Goal: Transaction & Acquisition: Obtain resource

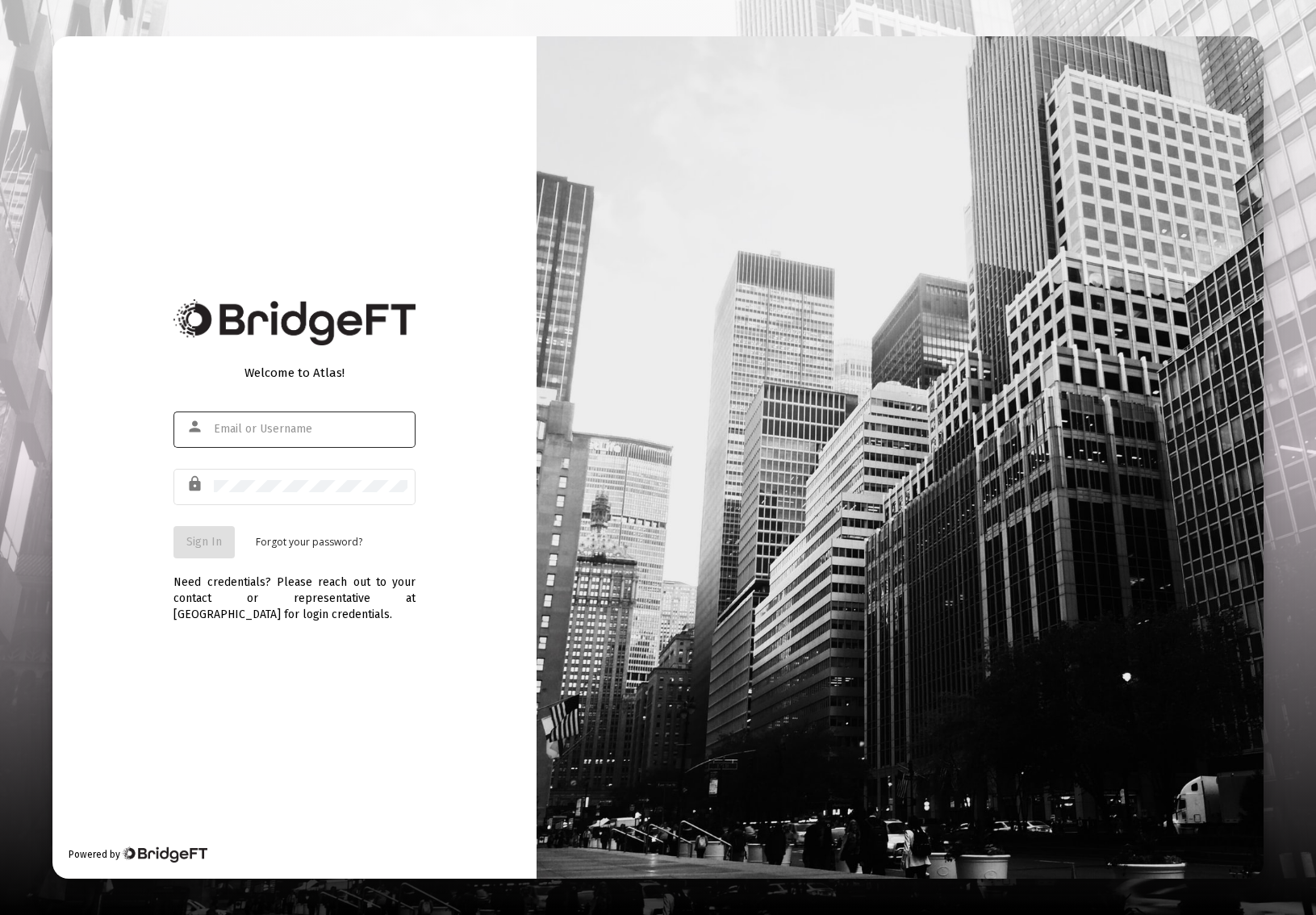
type input "[EMAIL_ADDRESS][DOMAIN_NAME]"
click at [206, 547] on span "Sign In" at bounding box center [203, 542] width 35 height 14
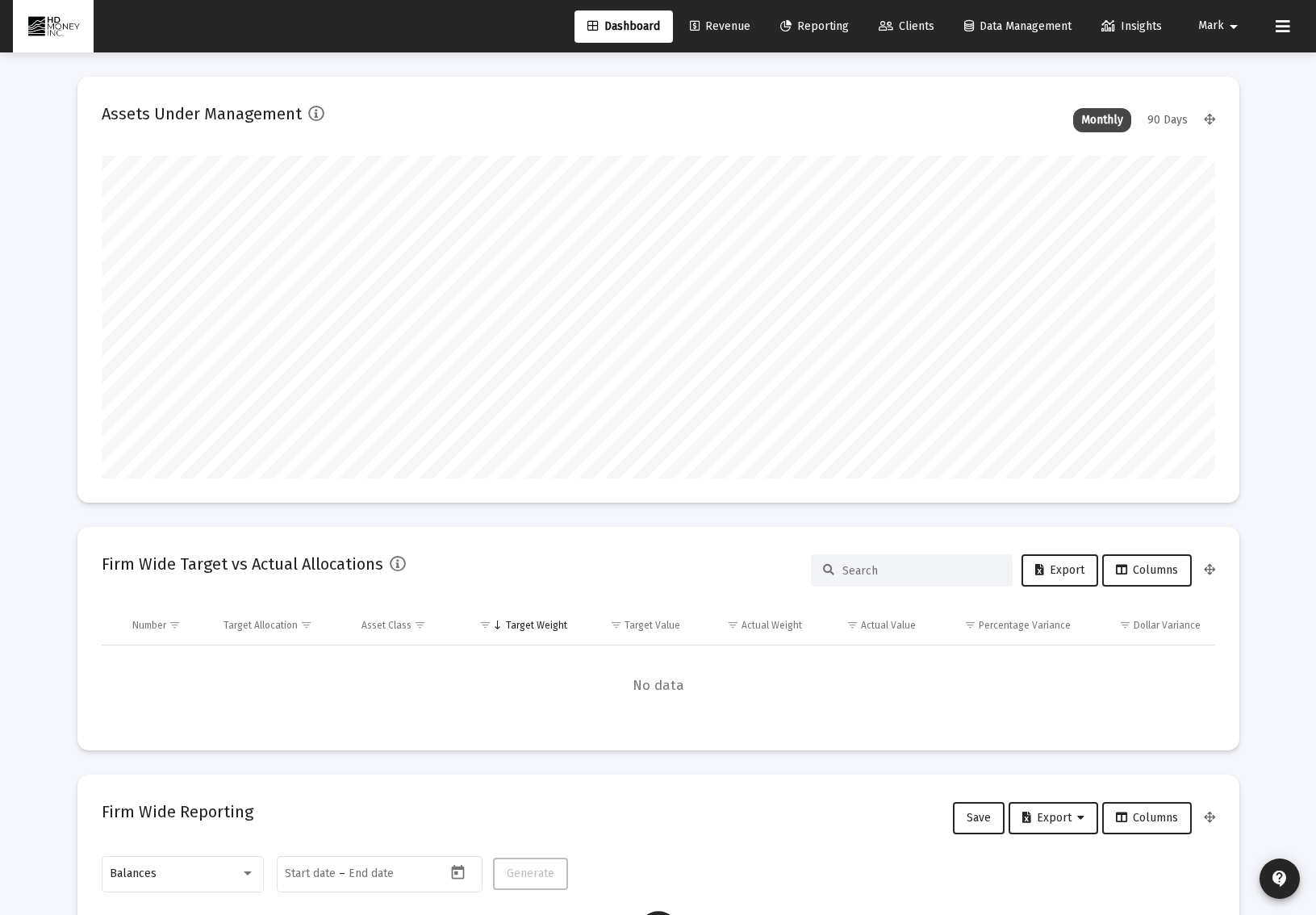
scroll to position [322, 600]
type input "[DATE]"
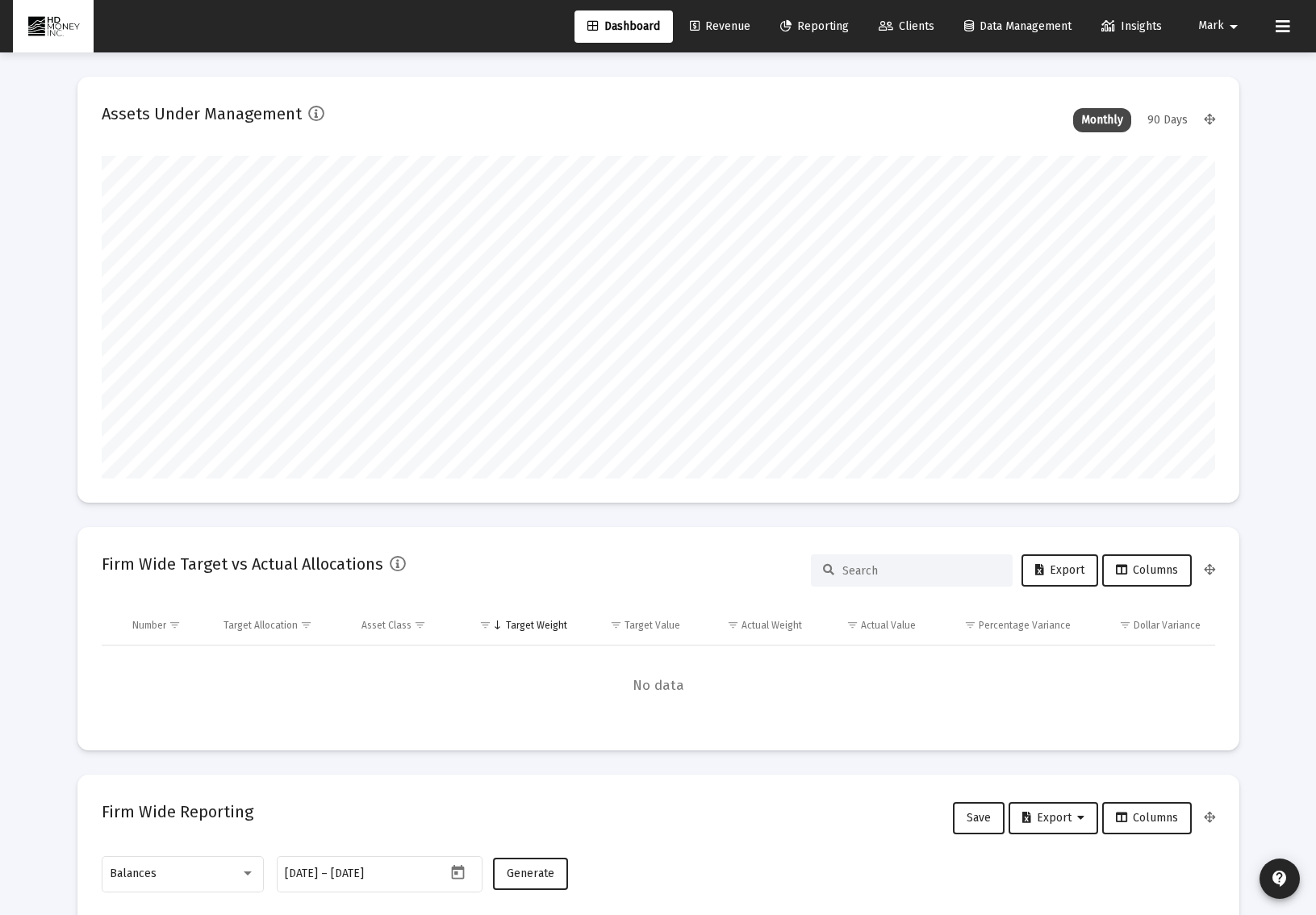
click at [822, 22] on span "Reporting" at bounding box center [814, 26] width 69 height 14
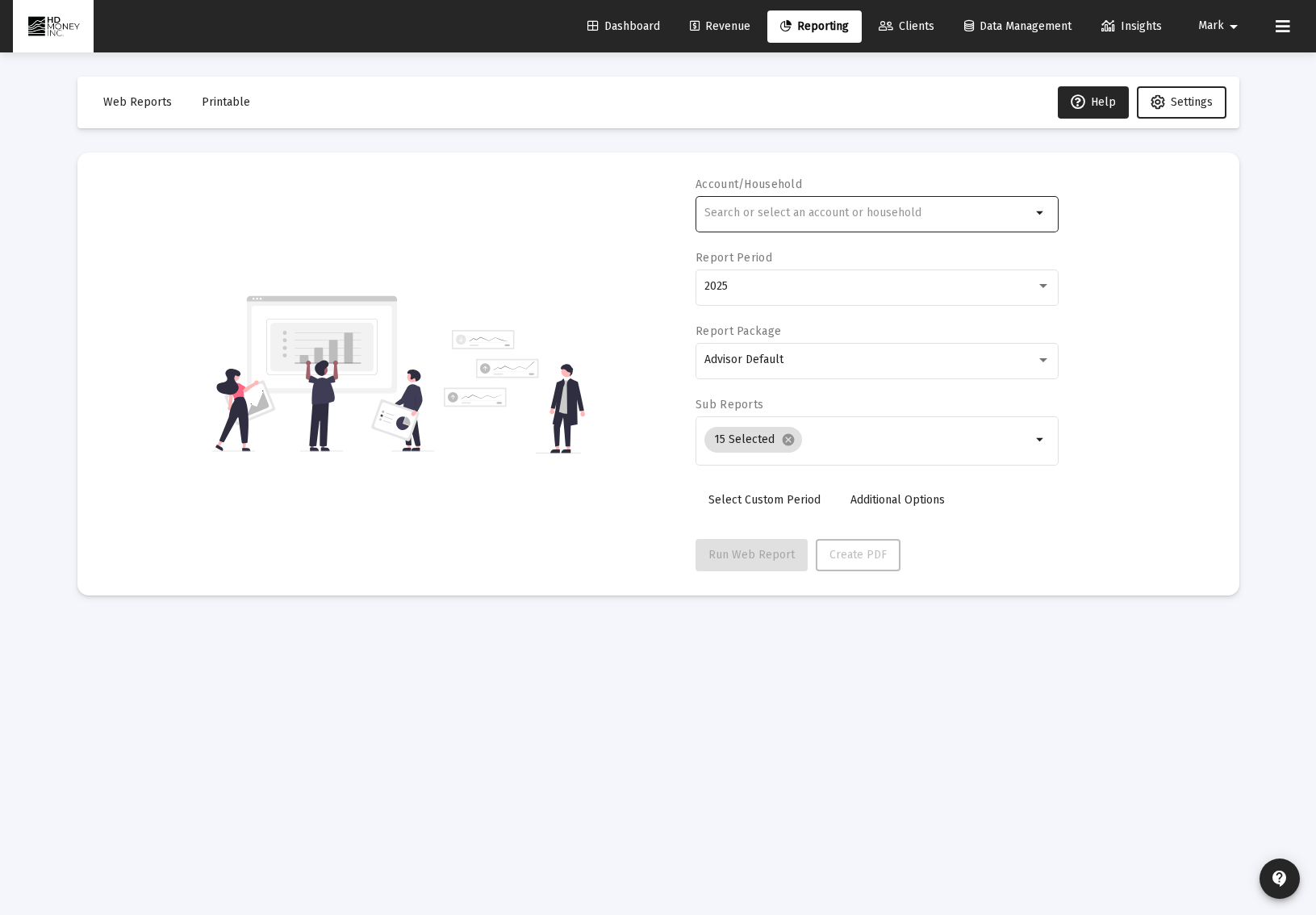
click at [905, 216] on input "text" at bounding box center [867, 213] width 327 height 13
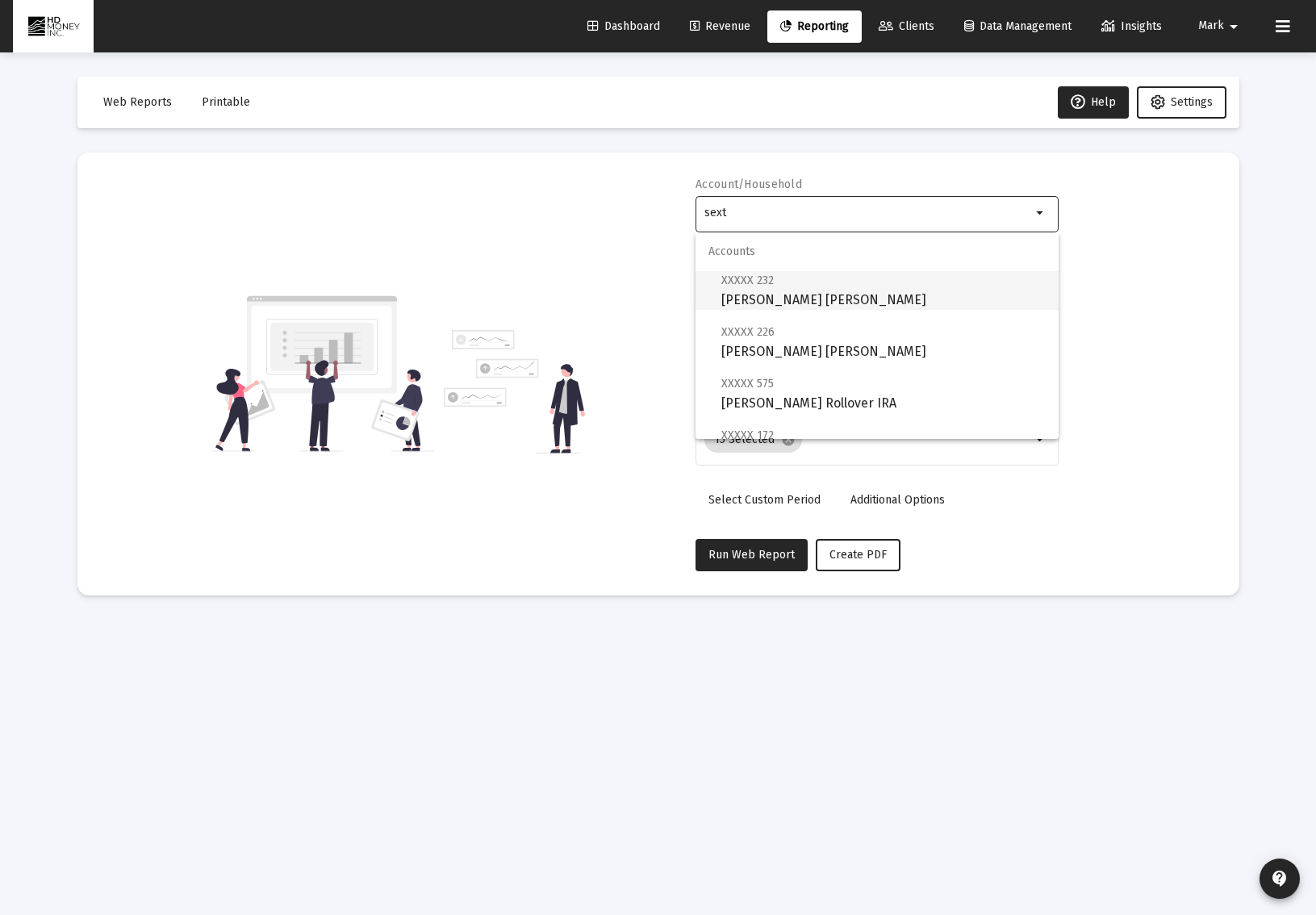
scroll to position [116, 0]
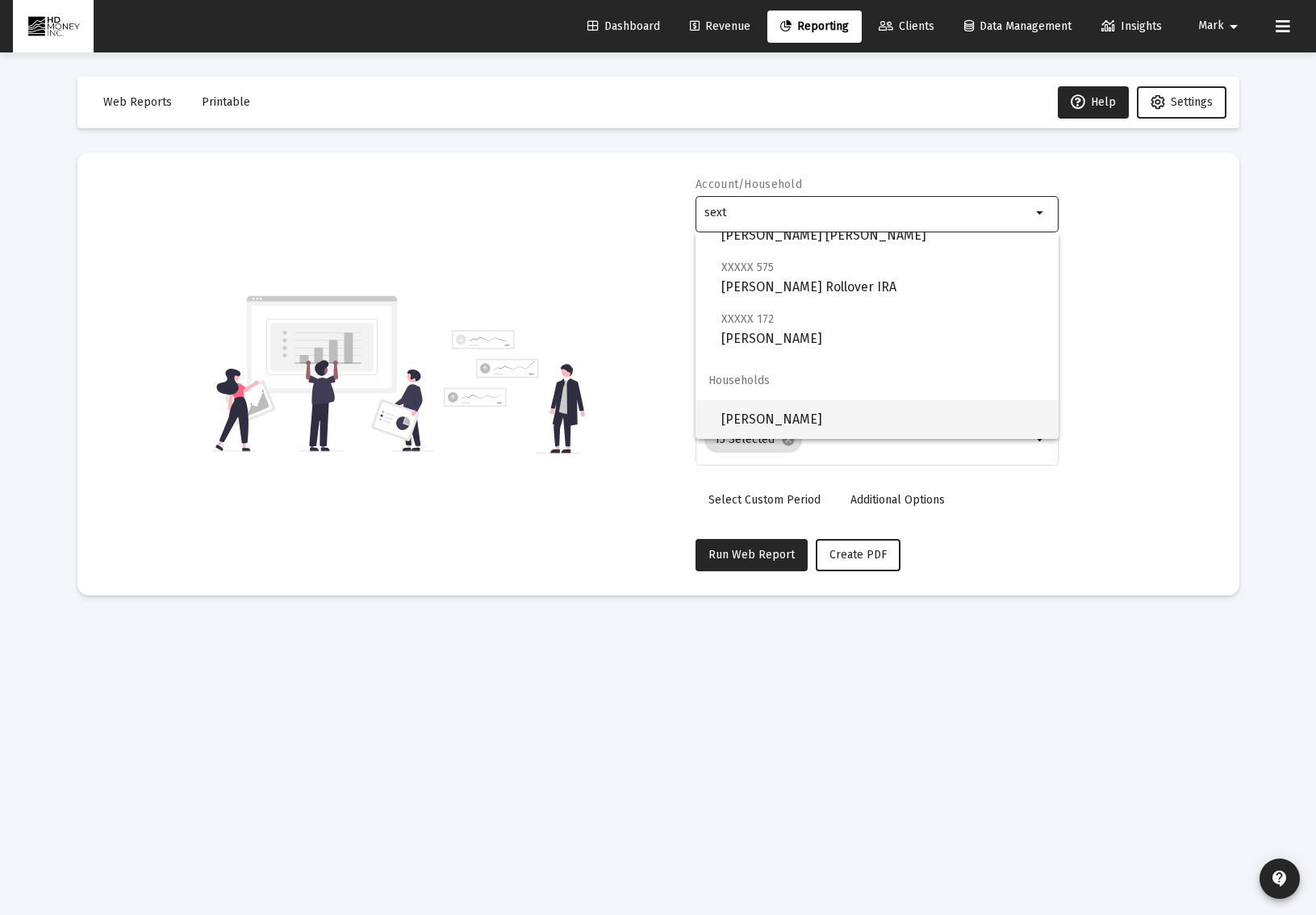
click at [874, 423] on span "[PERSON_NAME]" at bounding box center [883, 419] width 324 height 39
type input "[PERSON_NAME]"
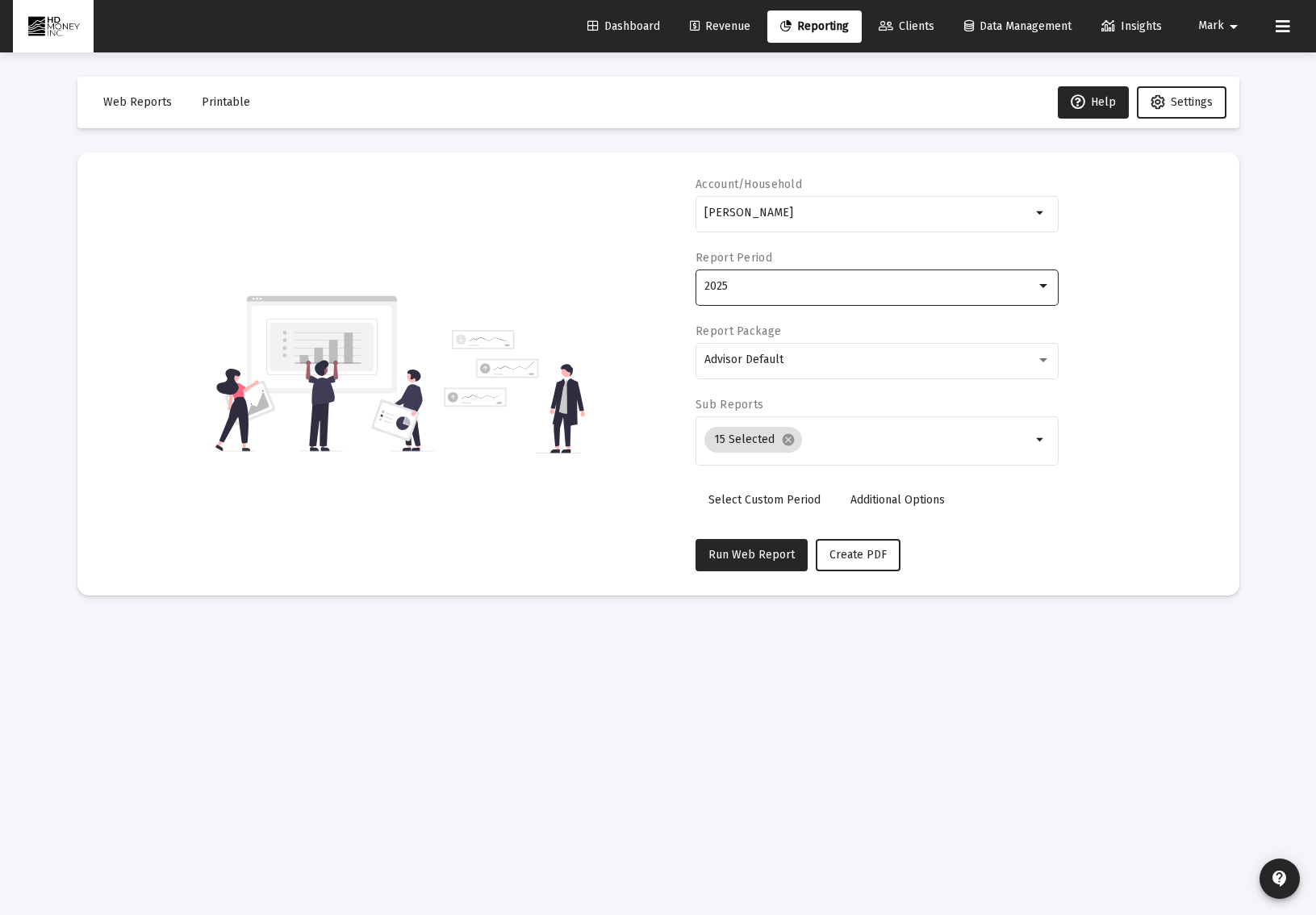
click at [770, 289] on div "2025" at bounding box center [870, 286] width 332 height 13
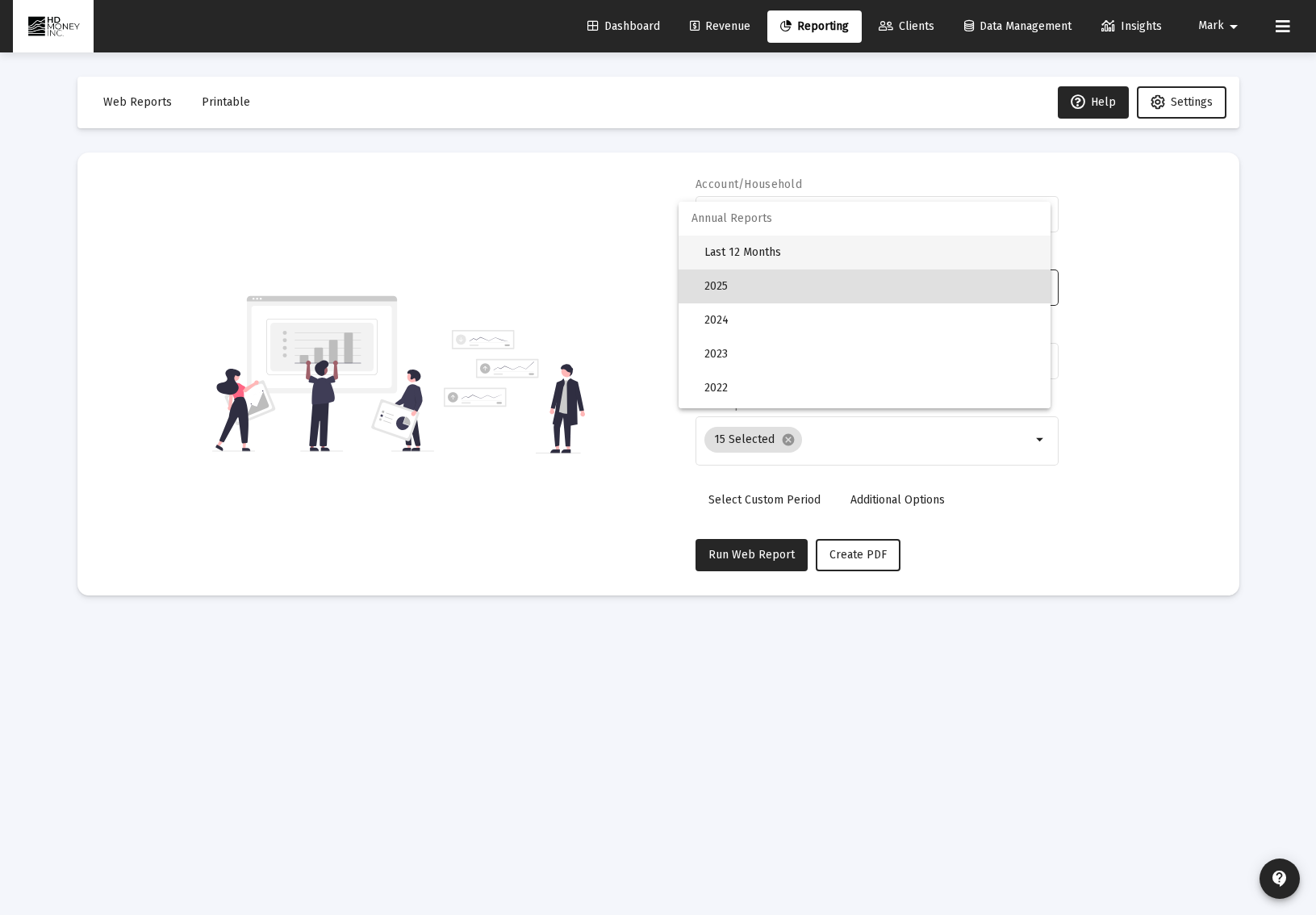
click at [752, 254] on span "Last 12 Months" at bounding box center [870, 252] width 334 height 34
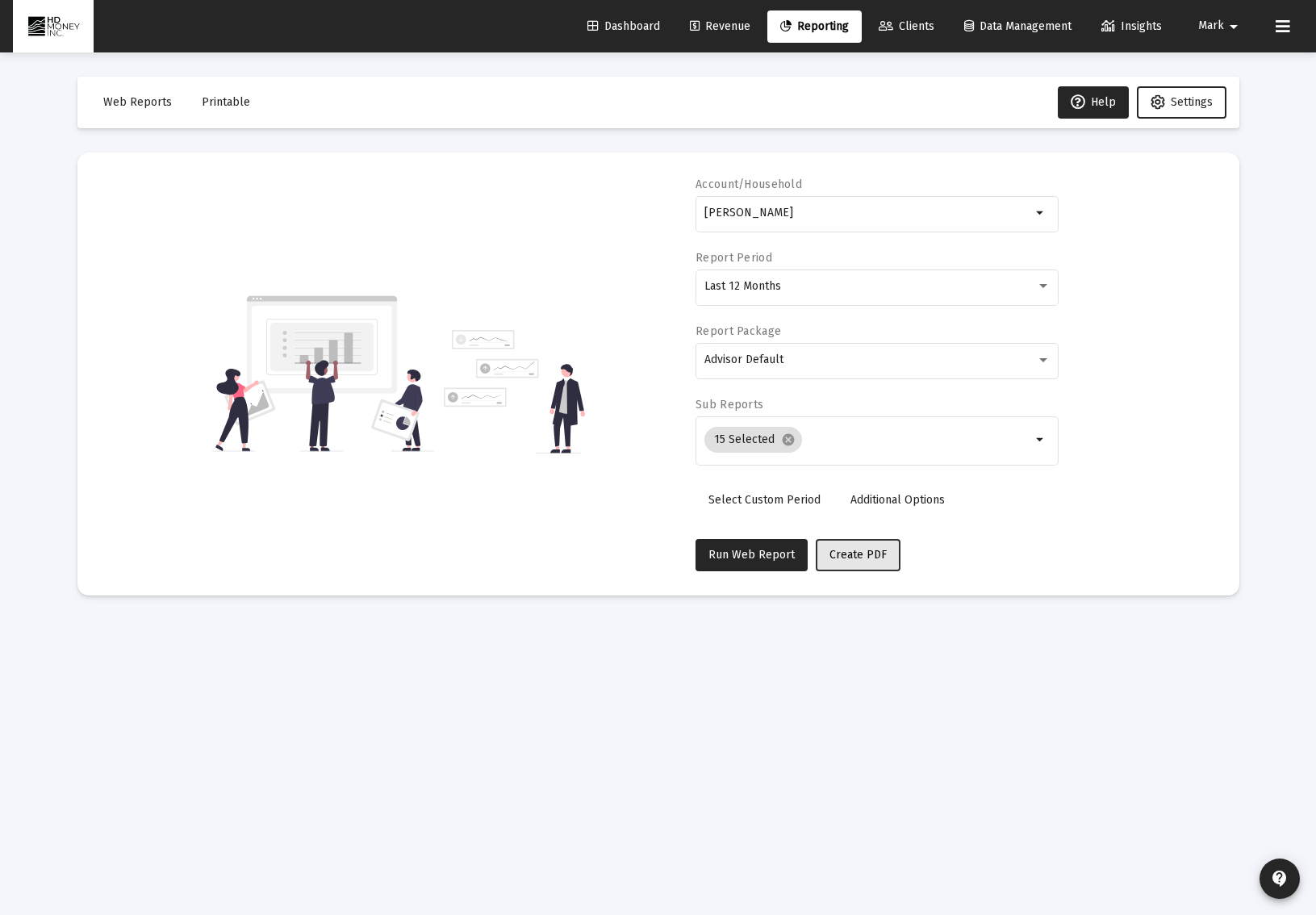
click at [851, 553] on span "Create PDF" at bounding box center [858, 555] width 57 height 14
click at [854, 284] on div "Last 12 Months" at bounding box center [870, 286] width 332 height 13
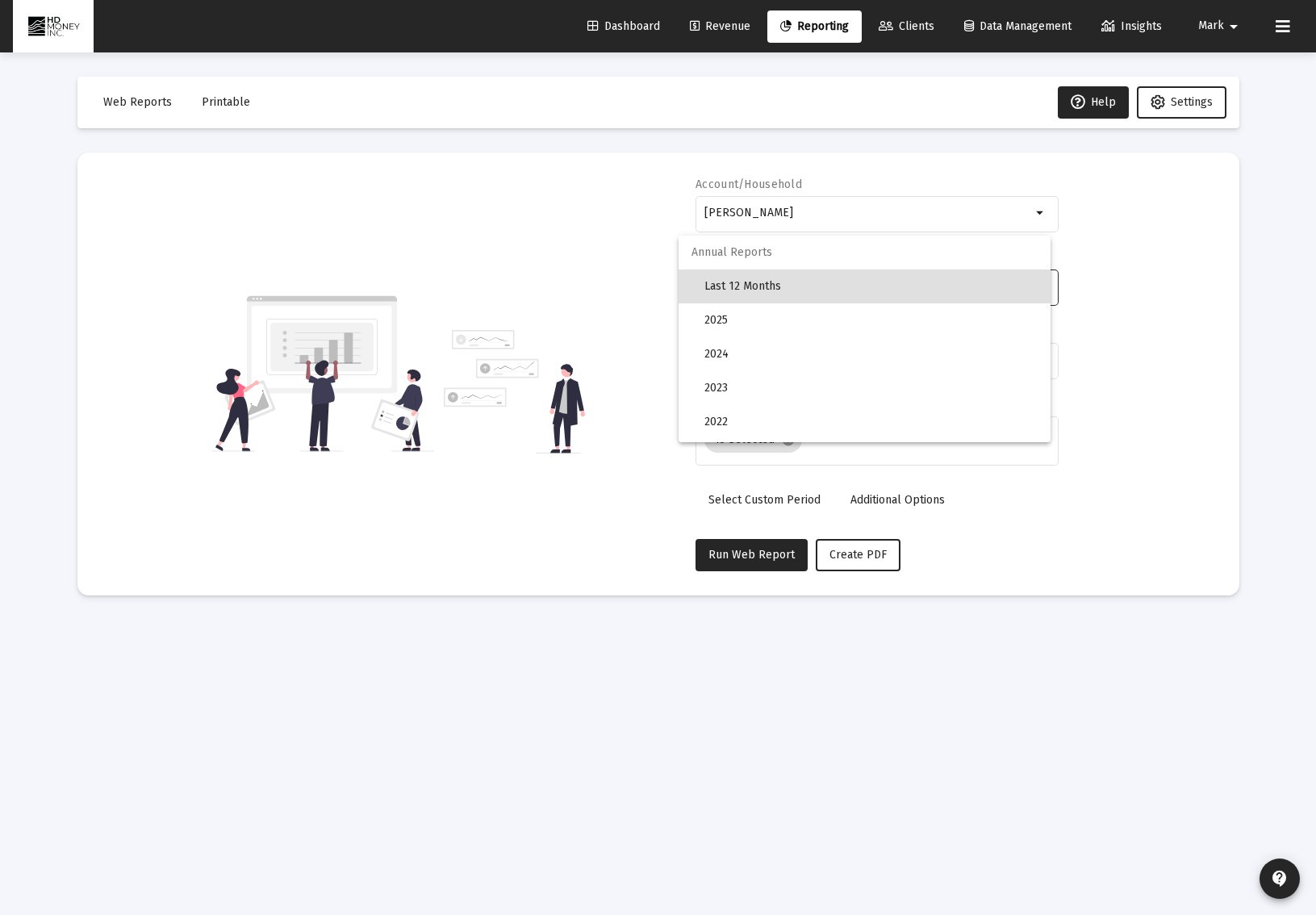
click at [1112, 270] on div at bounding box center [658, 458] width 1316 height 915
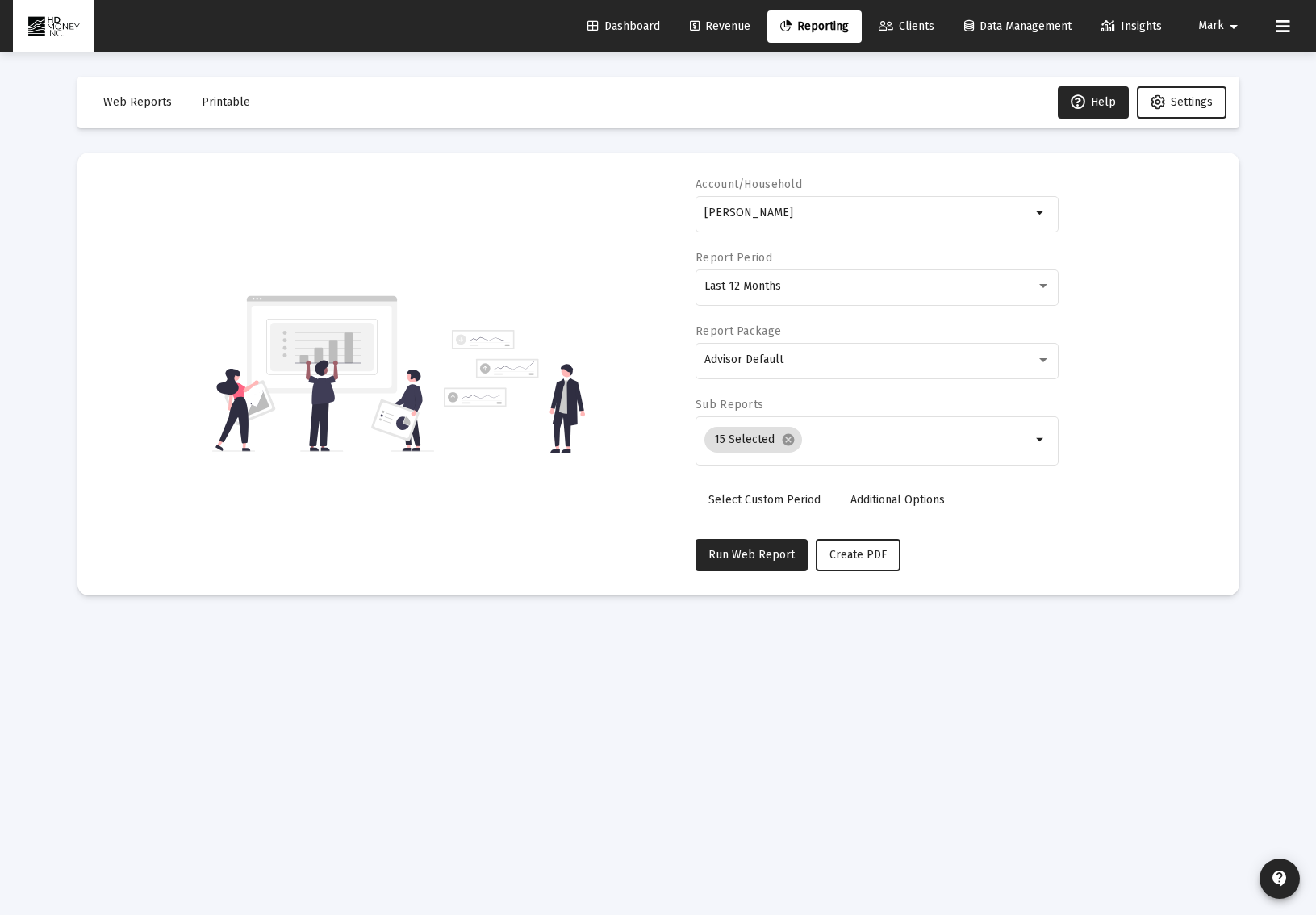
click at [800, 499] on span "Select Custom Period" at bounding box center [764, 500] width 112 height 14
click at [861, 285] on icon "Open calendar" at bounding box center [862, 286] width 17 height 17
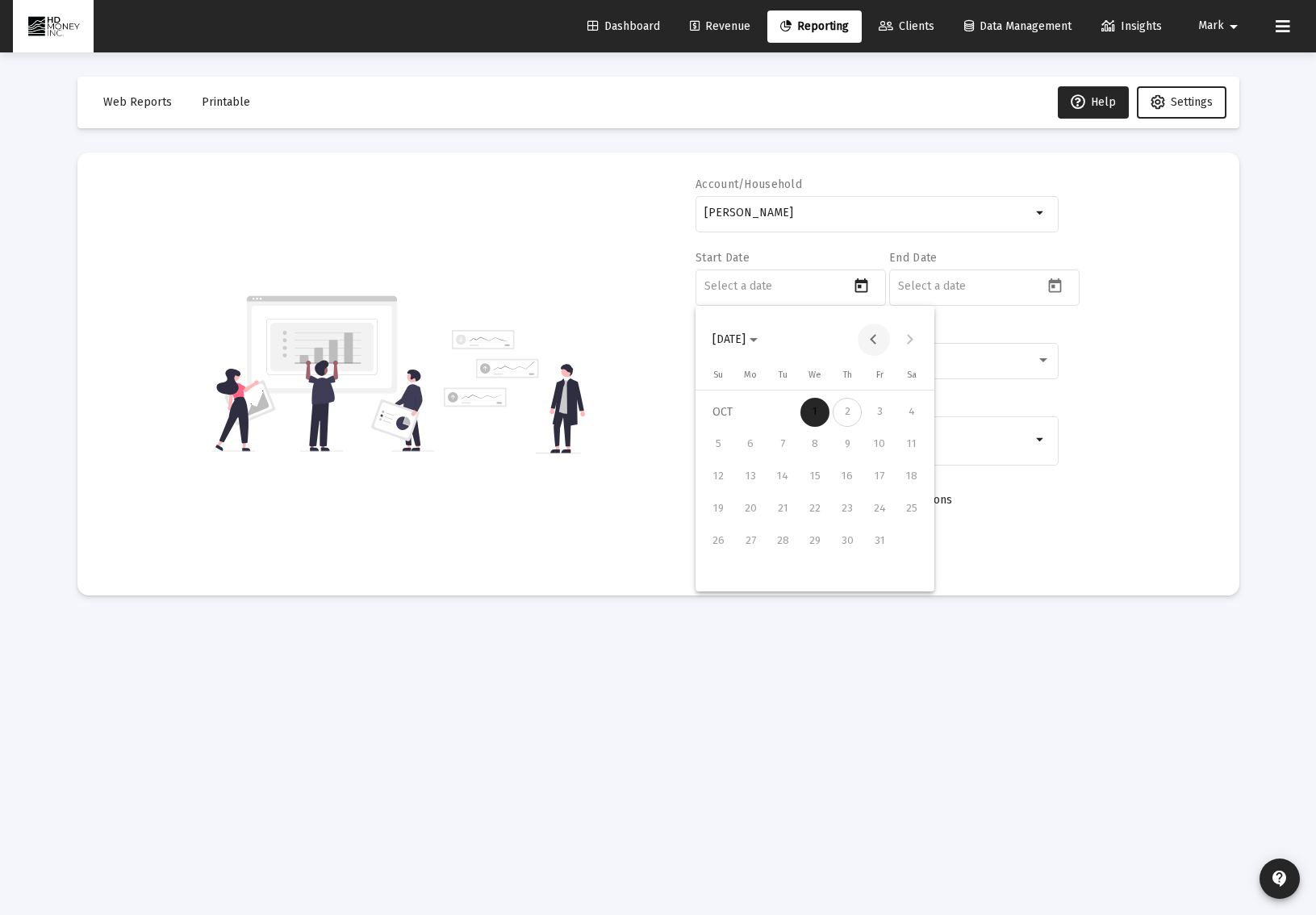
click at [870, 340] on button "Previous month" at bounding box center [873, 339] width 32 height 32
drag, startPoint x: 740, startPoint y: 443, endPoint x: 768, endPoint y: 426, distance: 32.8
click at [740, 442] on div "1" at bounding box center [751, 445] width 29 height 29
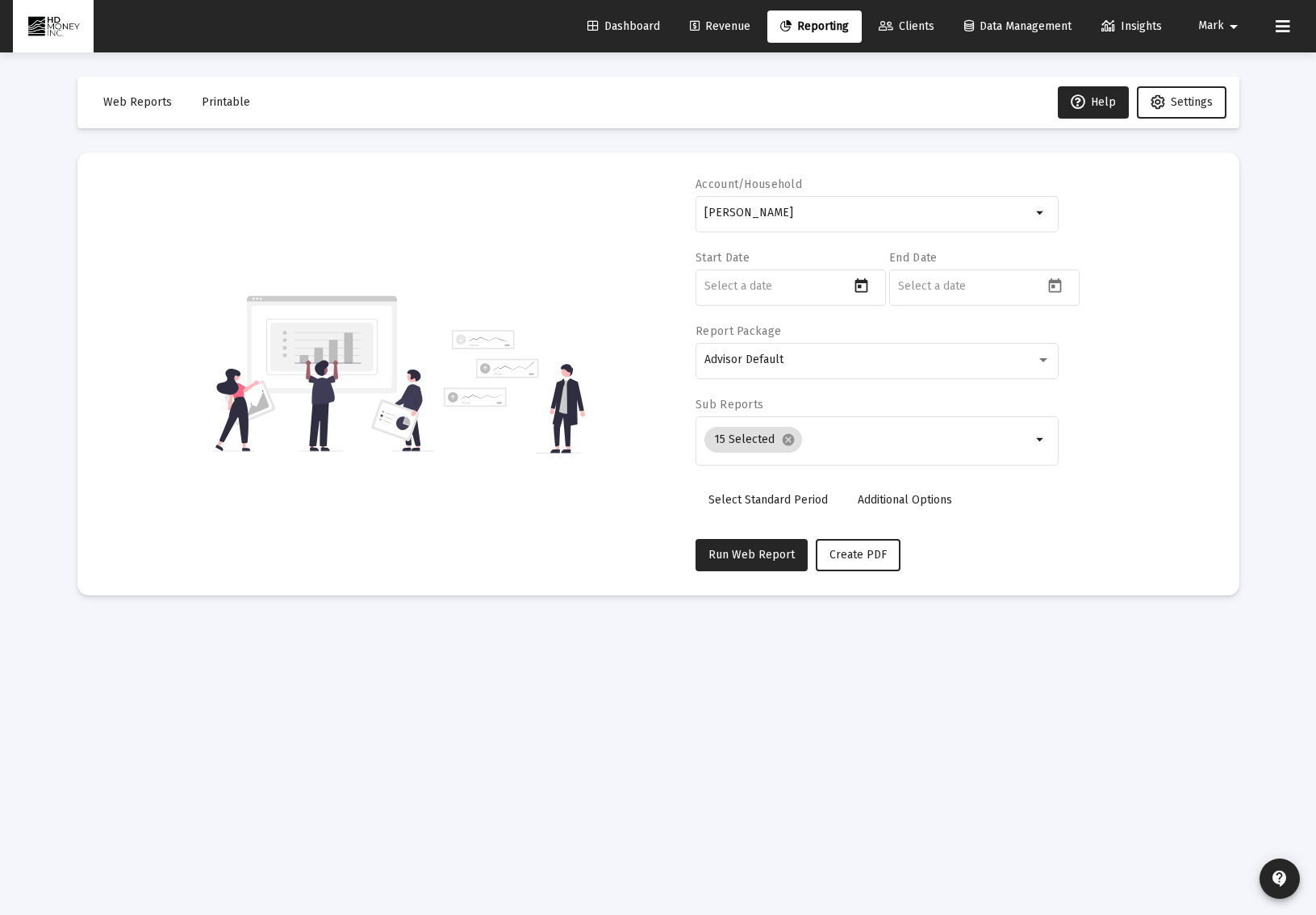
type input "[DATE]"
click at [1057, 285] on icon "Open calendar" at bounding box center [1055, 286] width 17 height 17
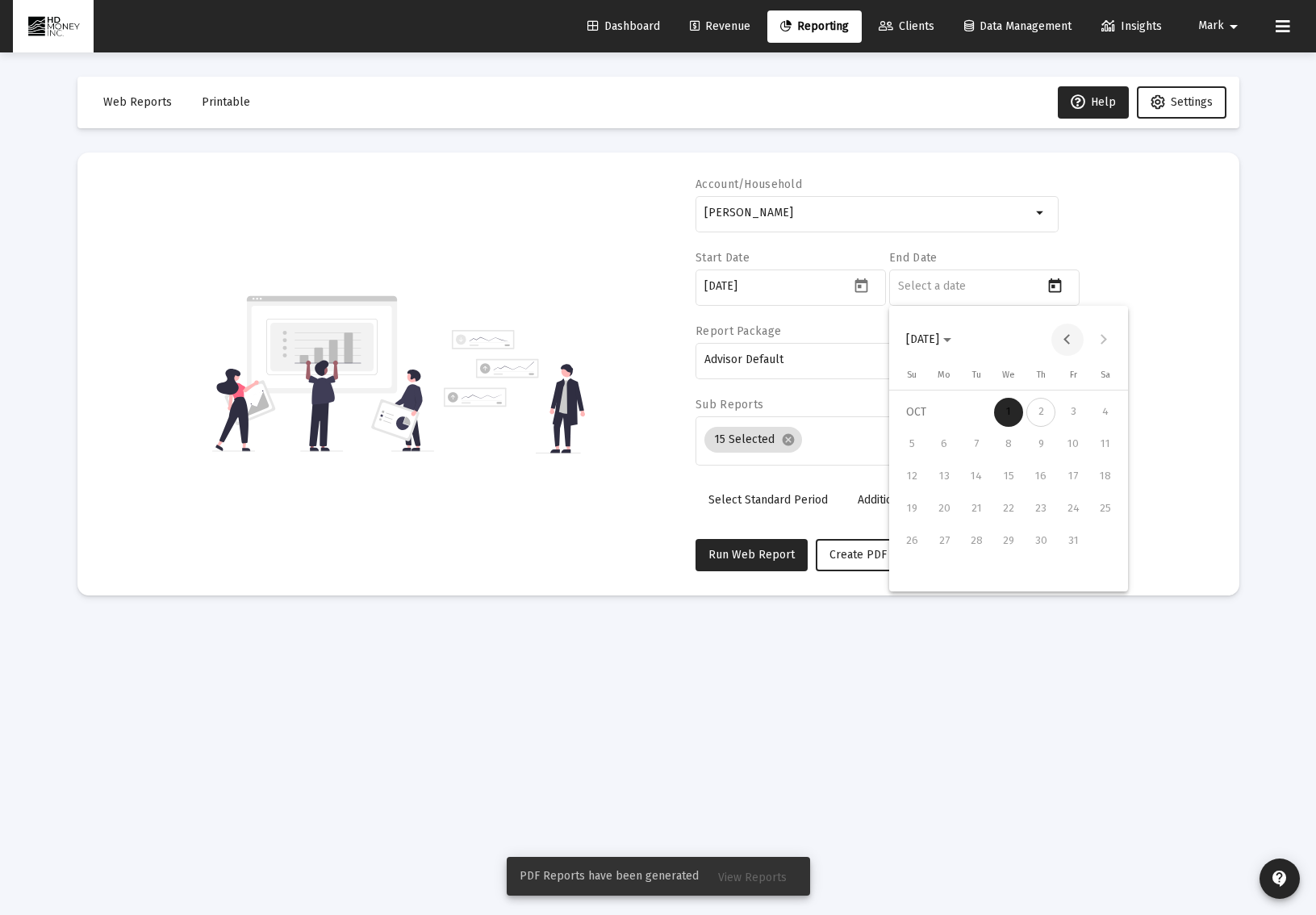
click at [1067, 337] on button "Previous month" at bounding box center [1067, 339] width 32 height 32
click at [977, 571] on div "30" at bounding box center [976, 574] width 29 height 29
type input "[DATE]"
drag, startPoint x: 986, startPoint y: 552, endPoint x: 965, endPoint y: 551, distance: 21.0
click at [985, 552] on div "Run Web Report Create PDF" at bounding box center [876, 554] width 363 height 32
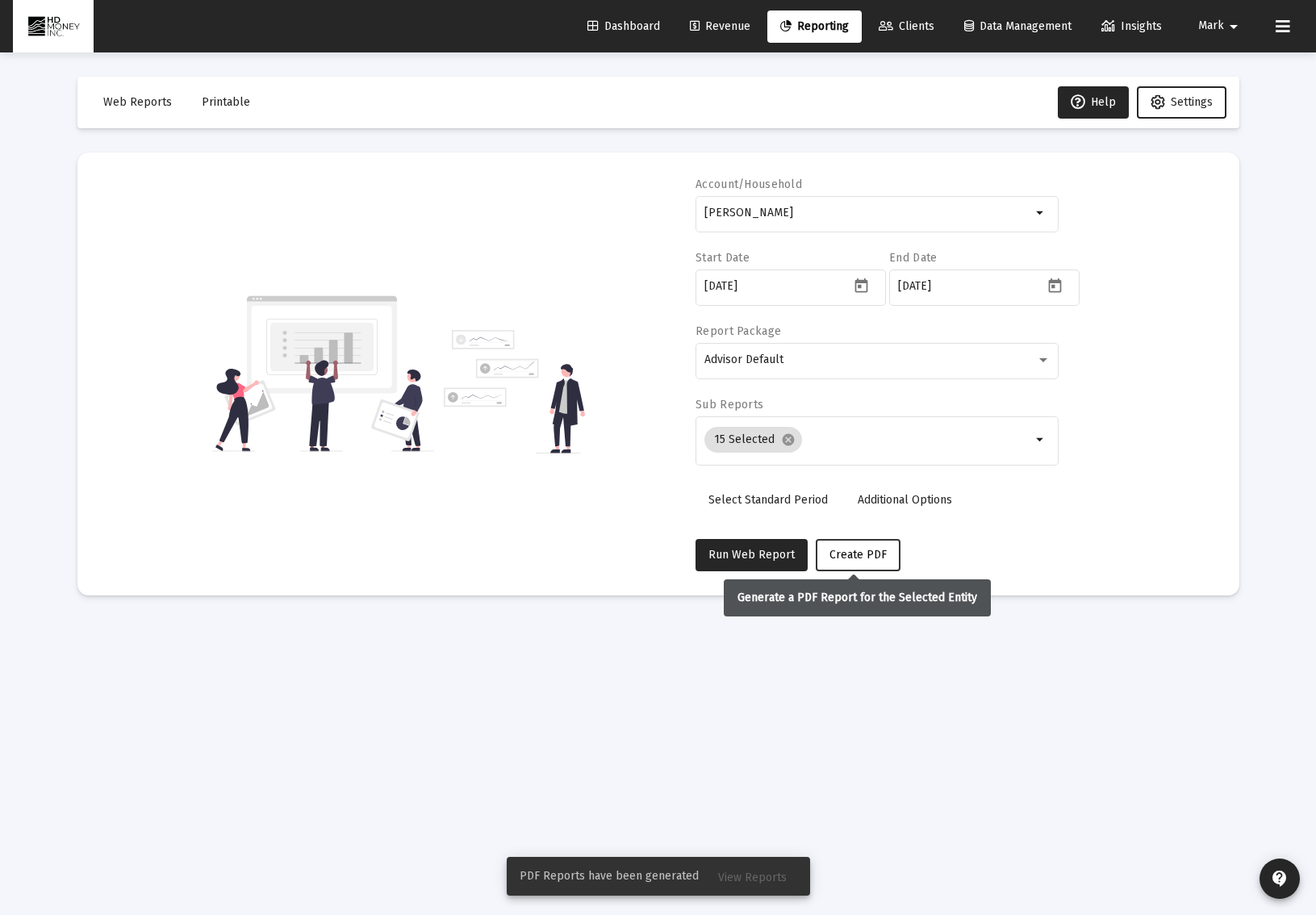
click at [843, 556] on span "Create PDF" at bounding box center [858, 555] width 57 height 14
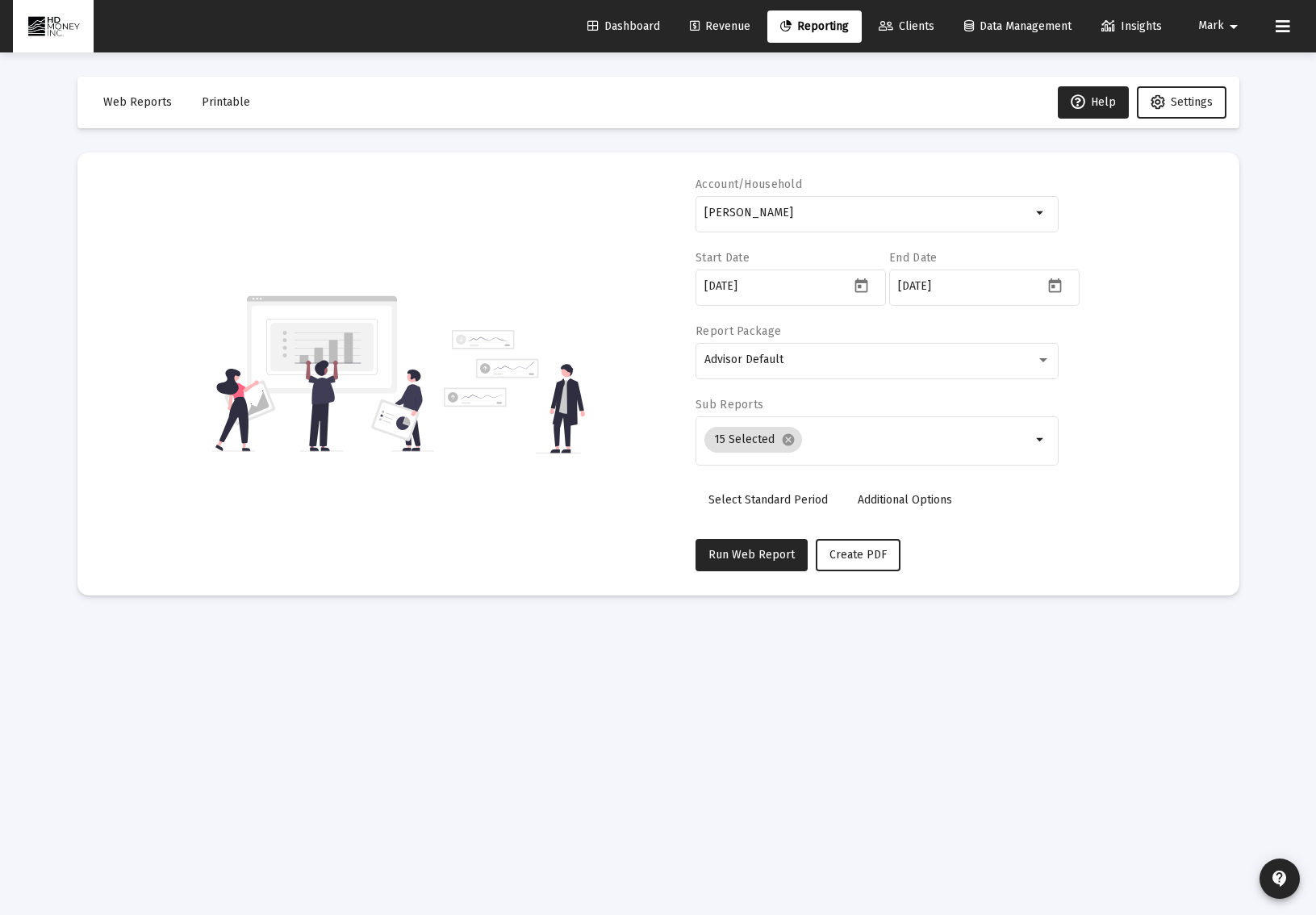
click at [218, 105] on span "Printable" at bounding box center [226, 102] width 48 height 14
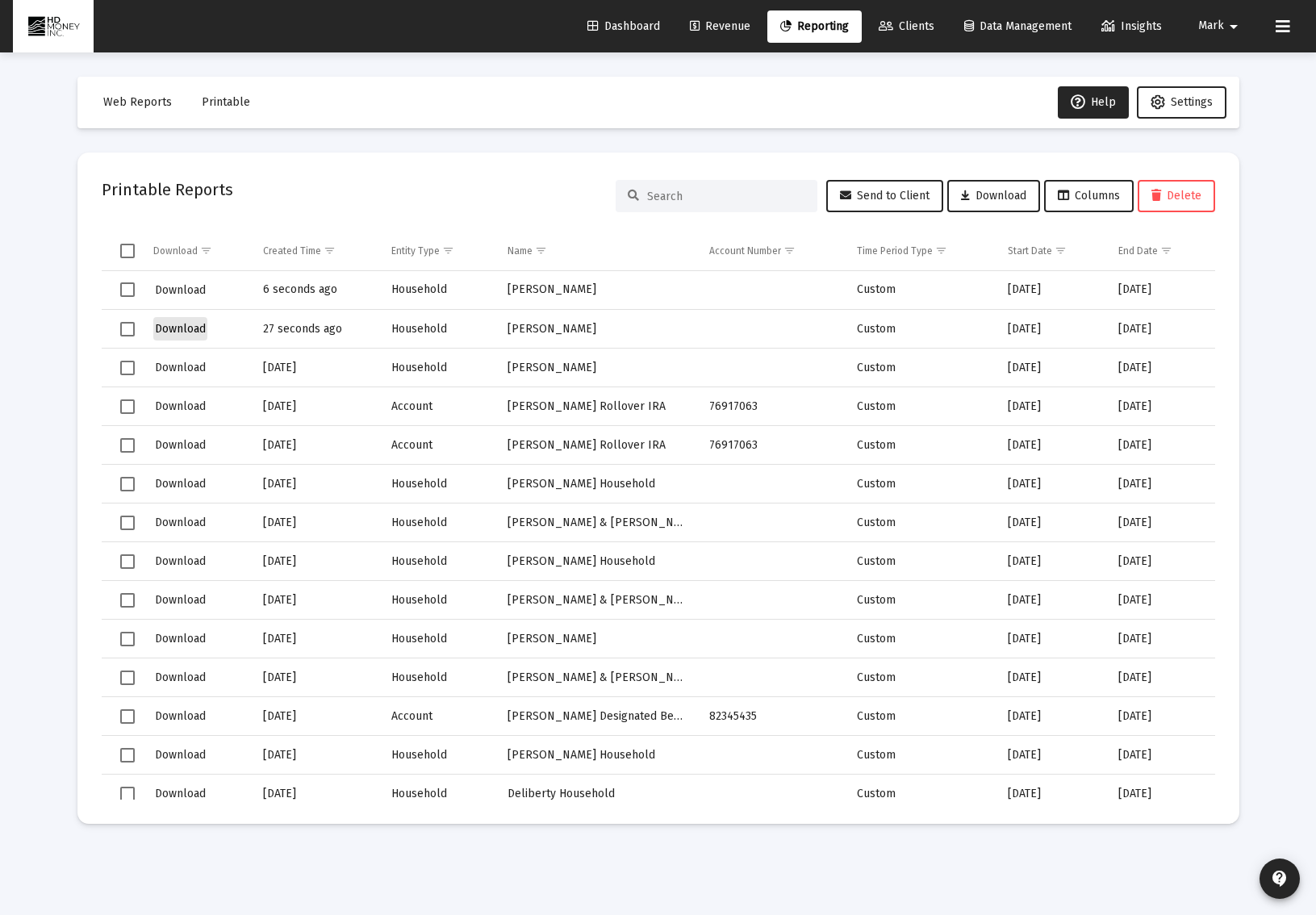
click at [177, 327] on span "Download" at bounding box center [180, 329] width 51 height 14
click at [192, 289] on span "Download" at bounding box center [180, 290] width 51 height 14
click at [180, 332] on span "Download" at bounding box center [180, 329] width 51 height 14
click at [795, 34] on link "Reporting" at bounding box center [814, 26] width 95 height 32
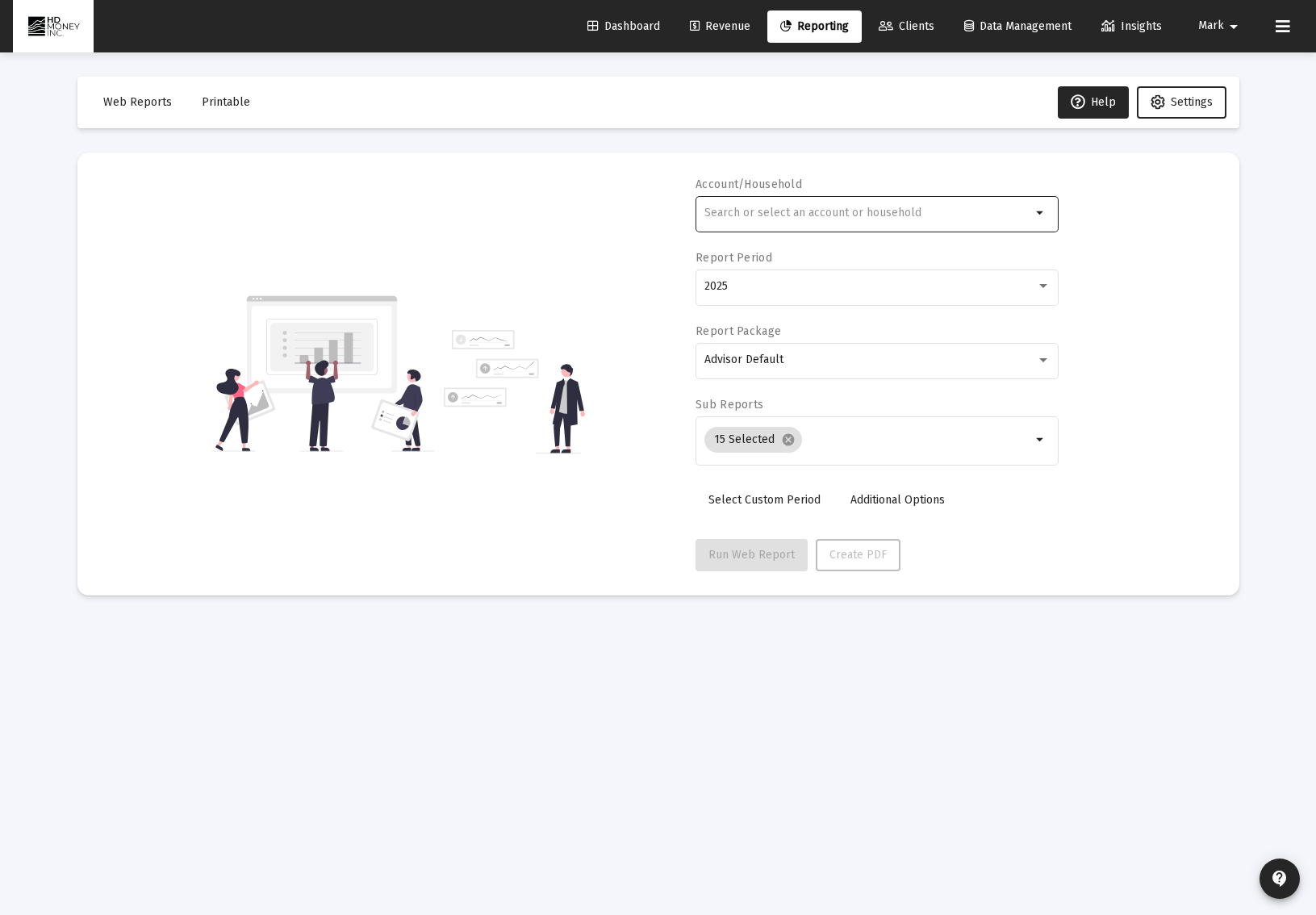
click at [798, 211] on input "text" at bounding box center [867, 213] width 327 height 13
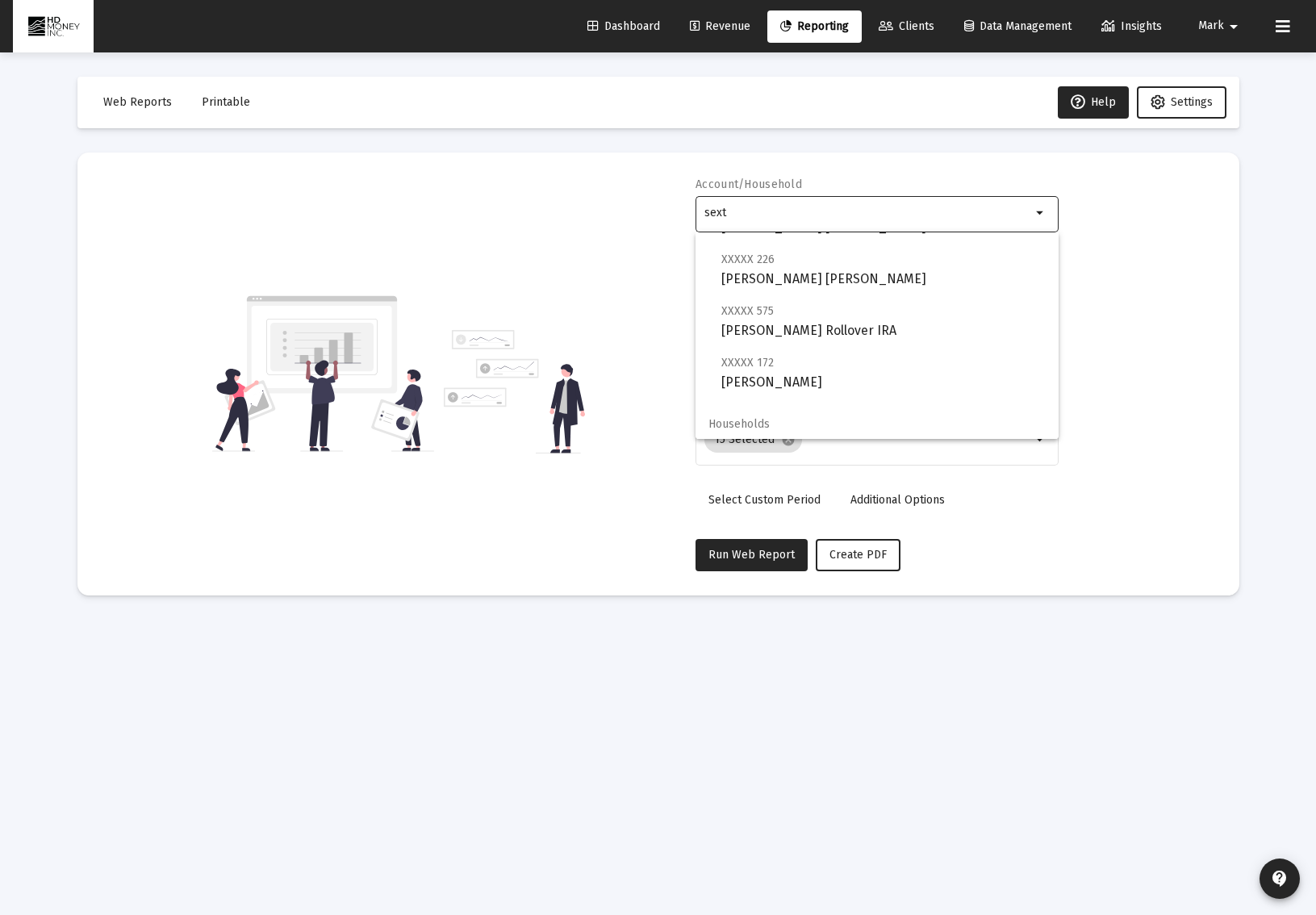
scroll to position [116, 0]
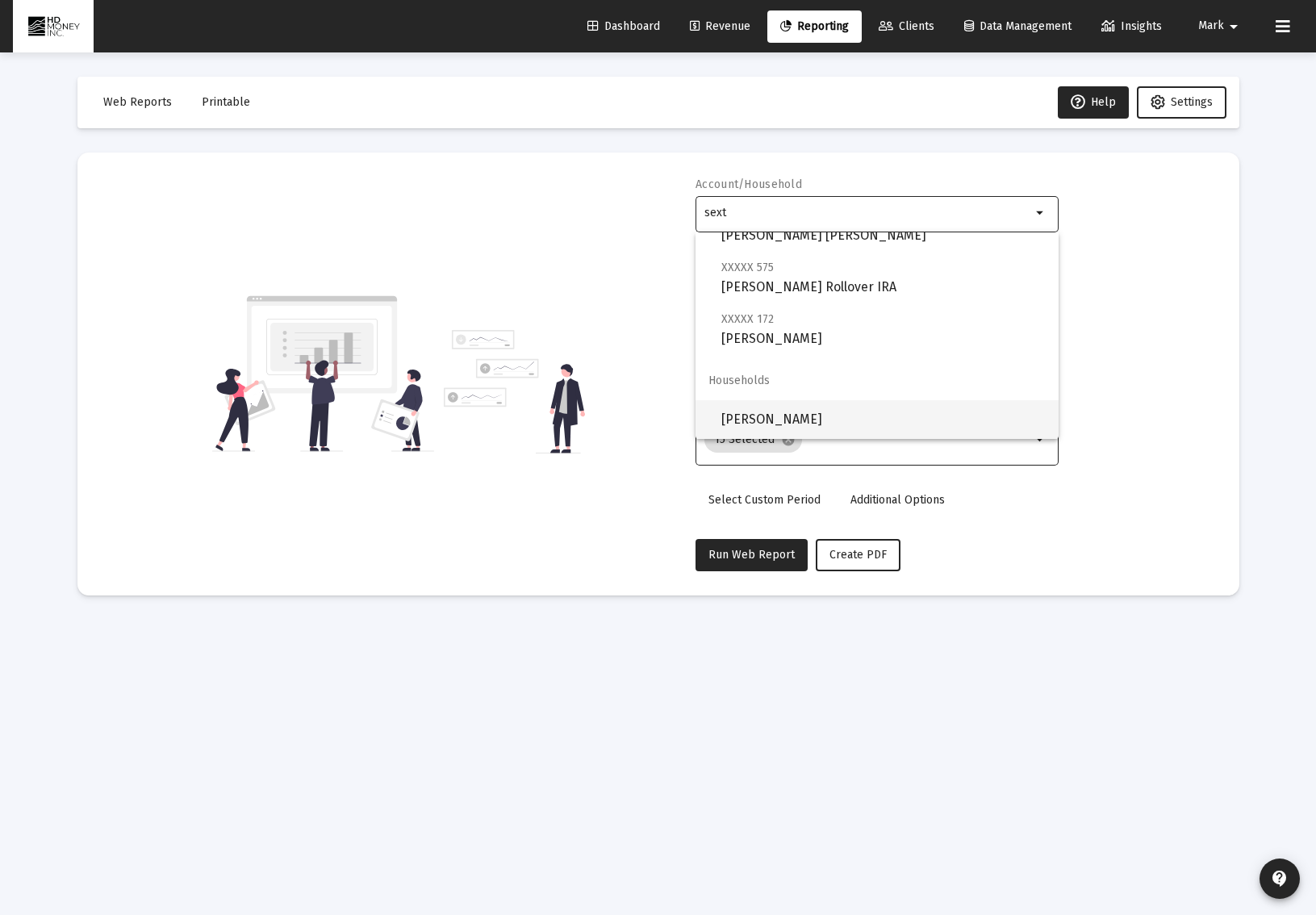
click at [887, 422] on span "[PERSON_NAME]" at bounding box center [883, 419] width 324 height 39
type input "[PERSON_NAME]"
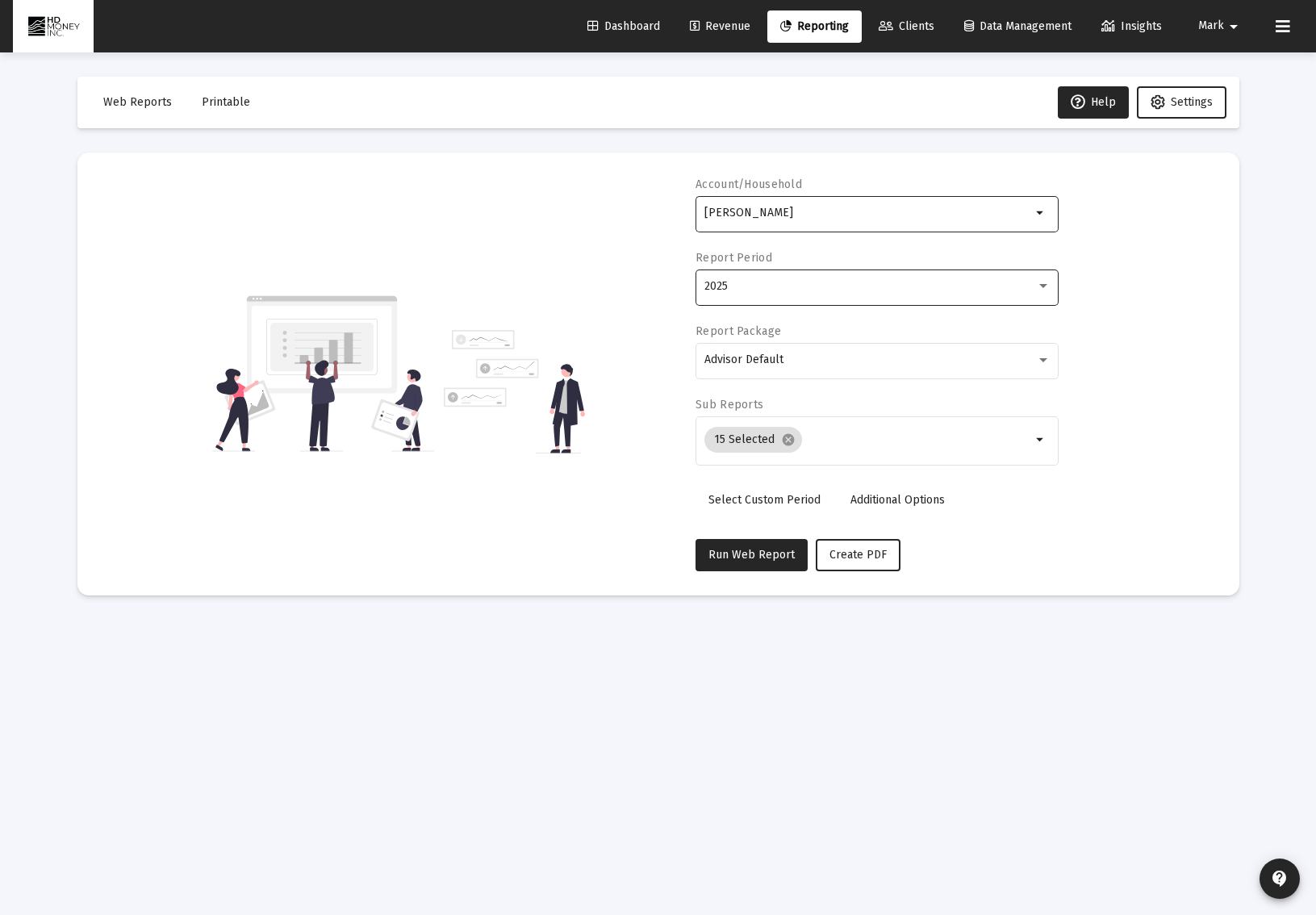
click at [797, 299] on div "2025" at bounding box center [877, 286] width 346 height 40
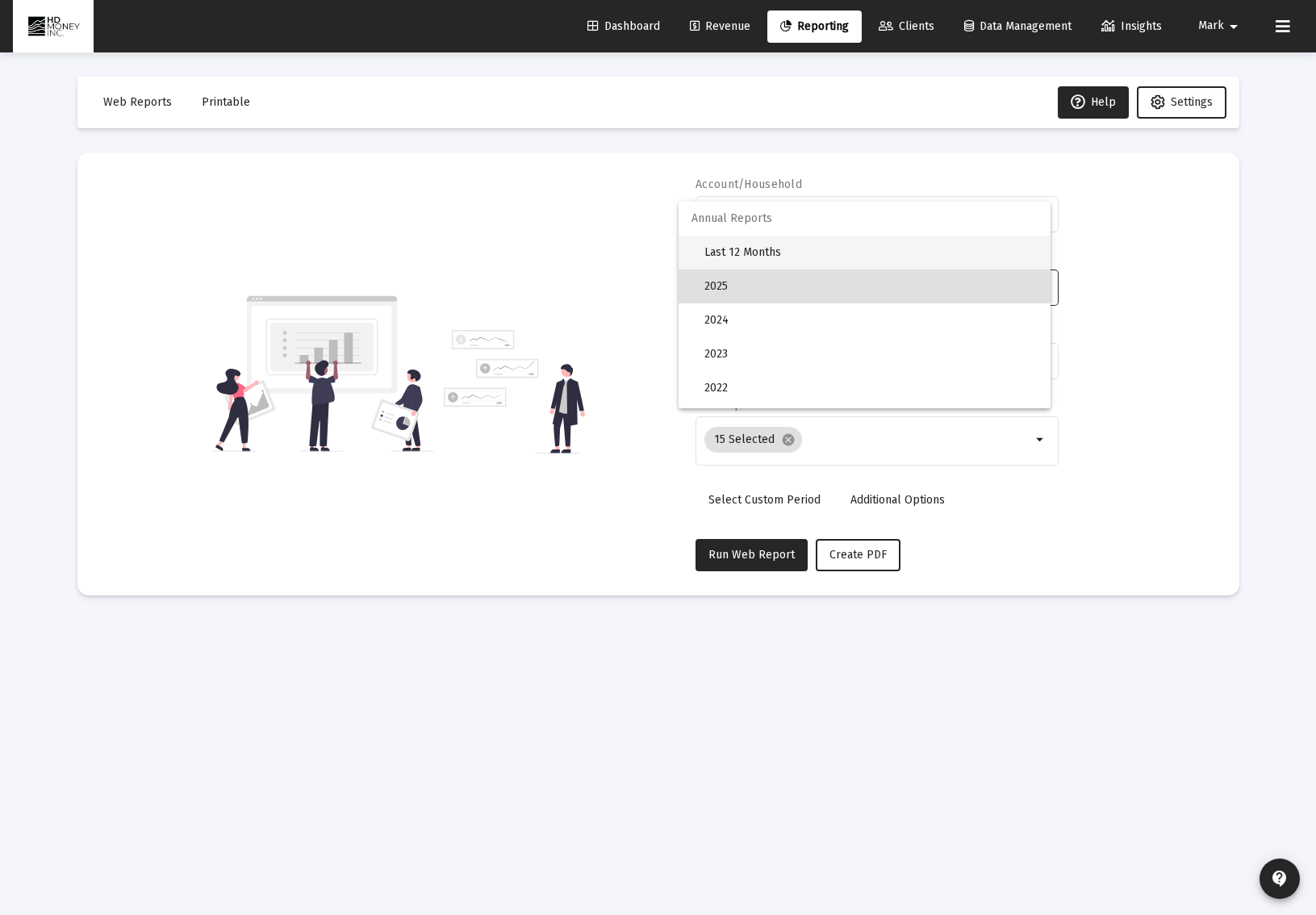
click at [789, 262] on span "Last 12 Months" at bounding box center [870, 252] width 334 height 34
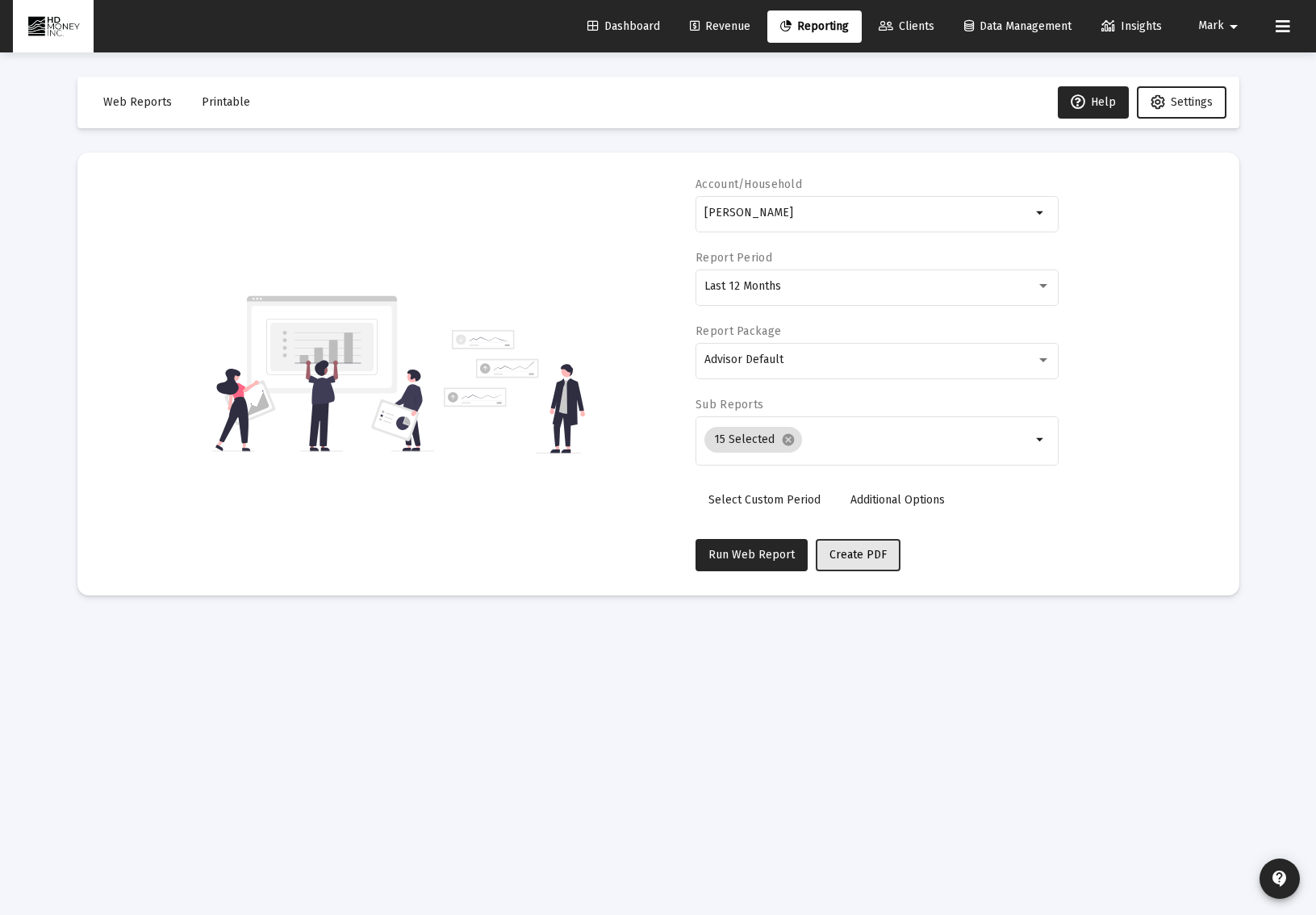
click at [861, 556] on span "Create PDF" at bounding box center [858, 555] width 57 height 14
click at [238, 109] on button "Printable" at bounding box center [226, 102] width 74 height 32
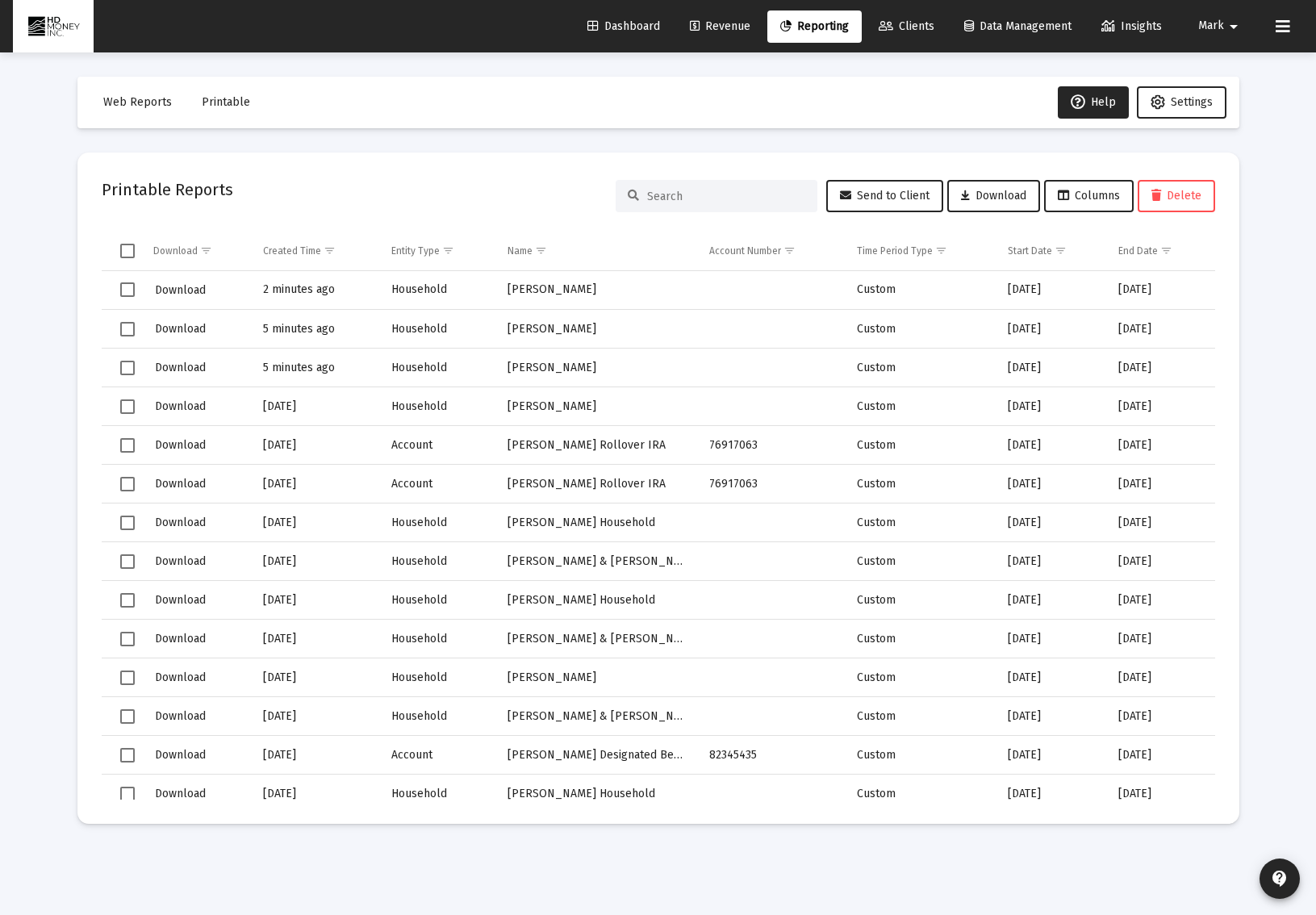
click at [294, 289] on td "2 minutes ago" at bounding box center [315, 290] width 128 height 39
click at [197, 290] on span "Download" at bounding box center [180, 290] width 51 height 14
click at [830, 27] on span "Reporting" at bounding box center [814, 26] width 69 height 14
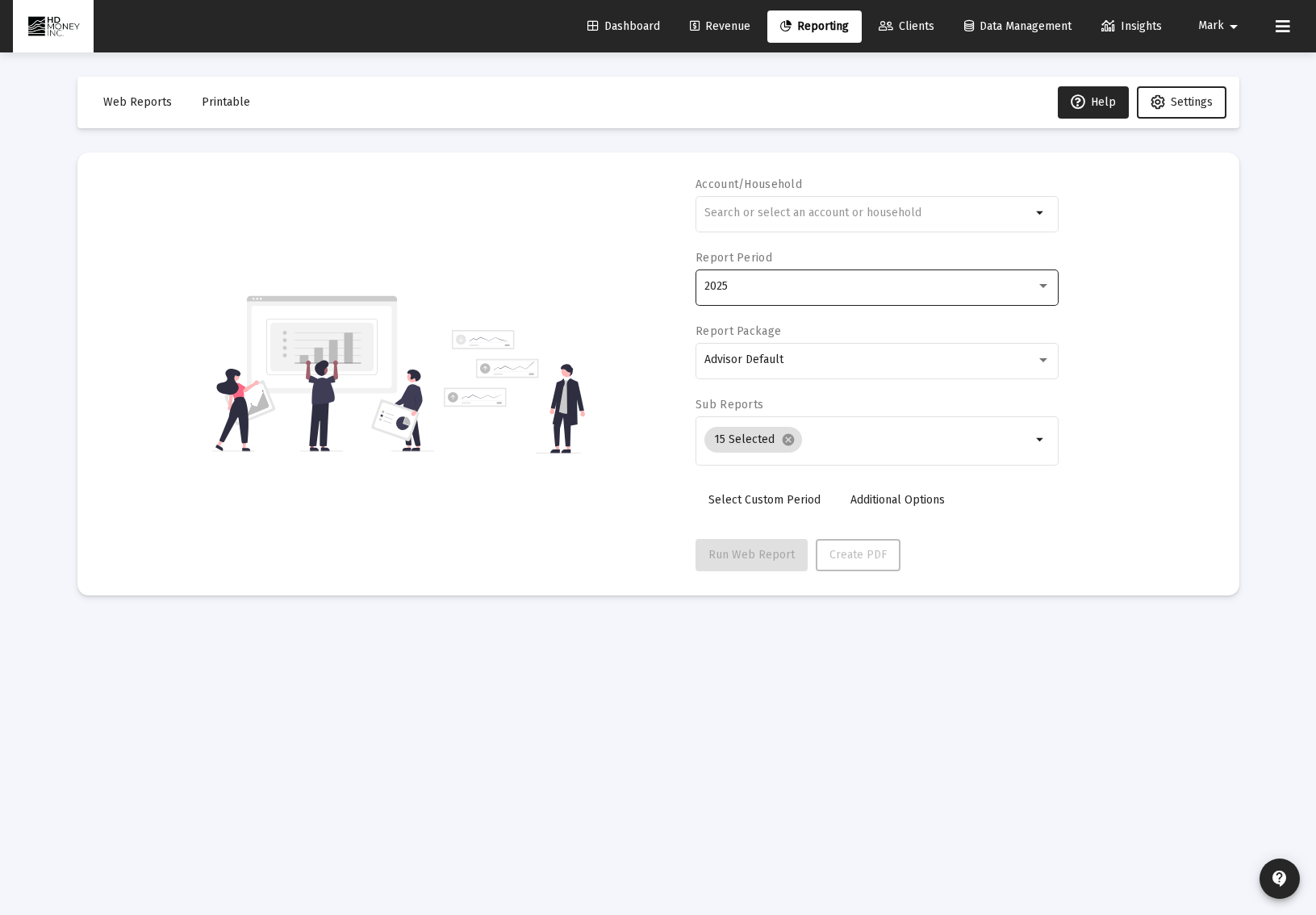
click at [789, 292] on div "2025" at bounding box center [870, 286] width 332 height 13
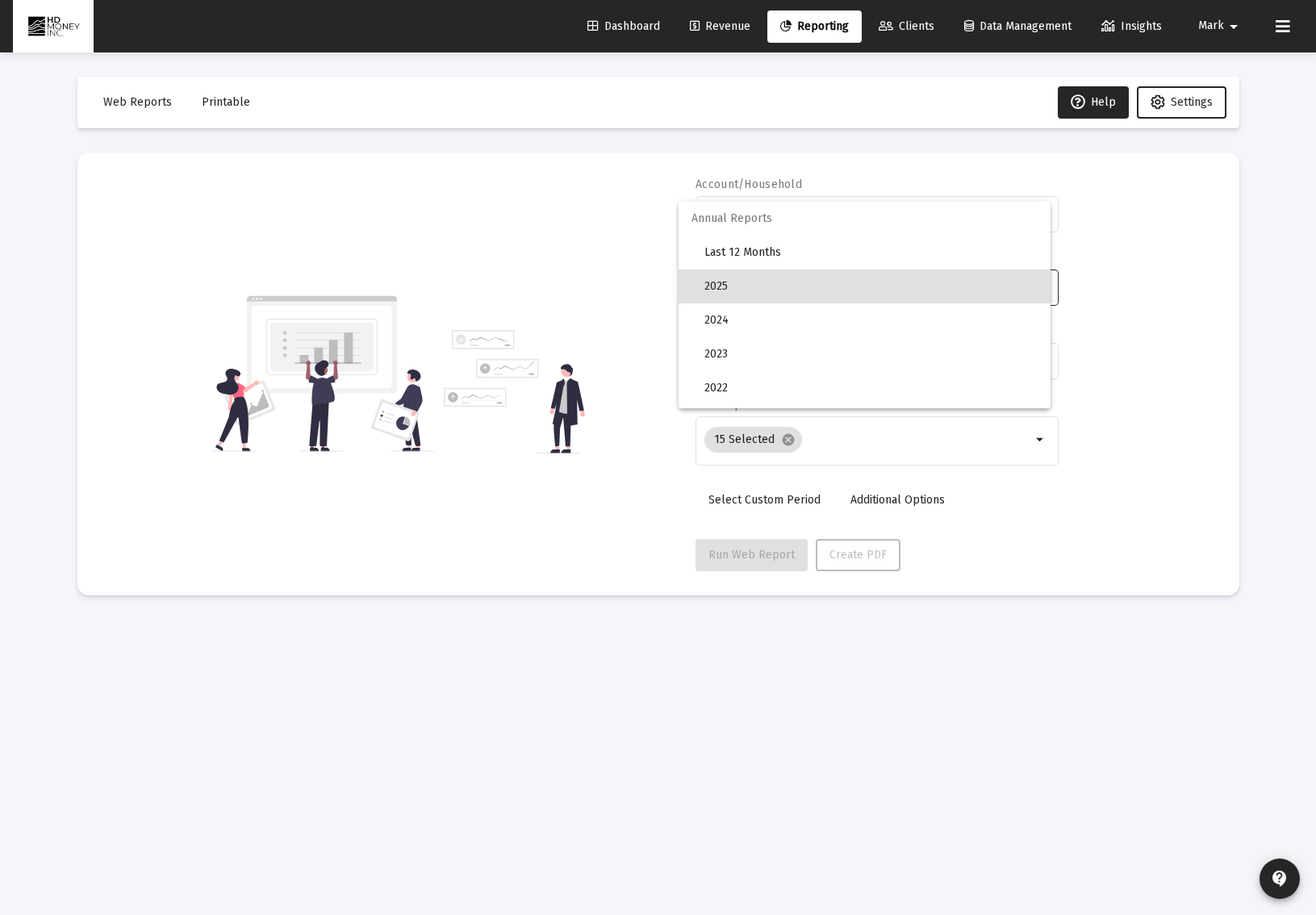
click at [609, 283] on div at bounding box center [658, 458] width 1316 height 915
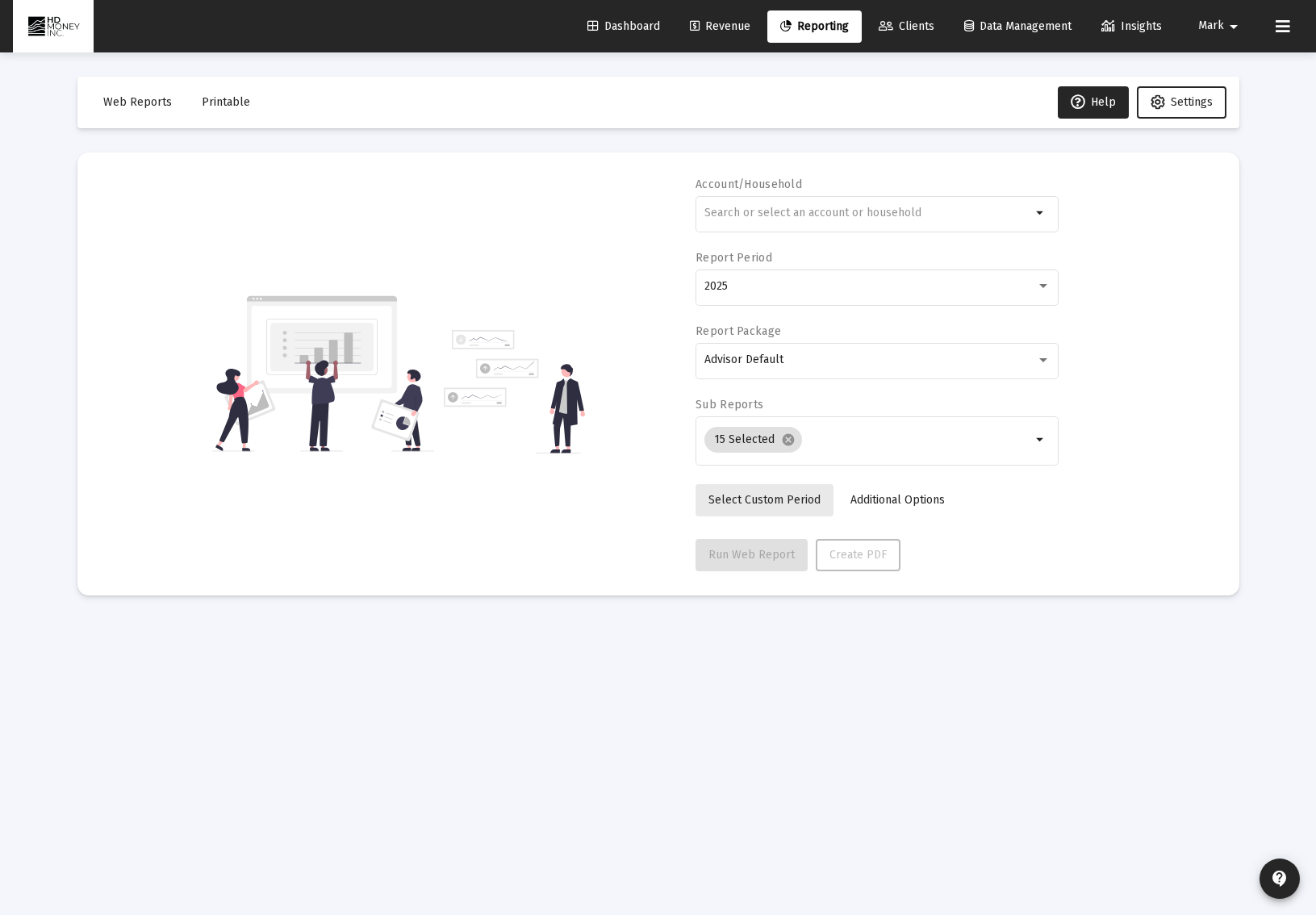
click at [764, 493] on span "Select Custom Period" at bounding box center [764, 500] width 112 height 14
click at [858, 285] on icon "Open calendar" at bounding box center [860, 285] width 13 height 15
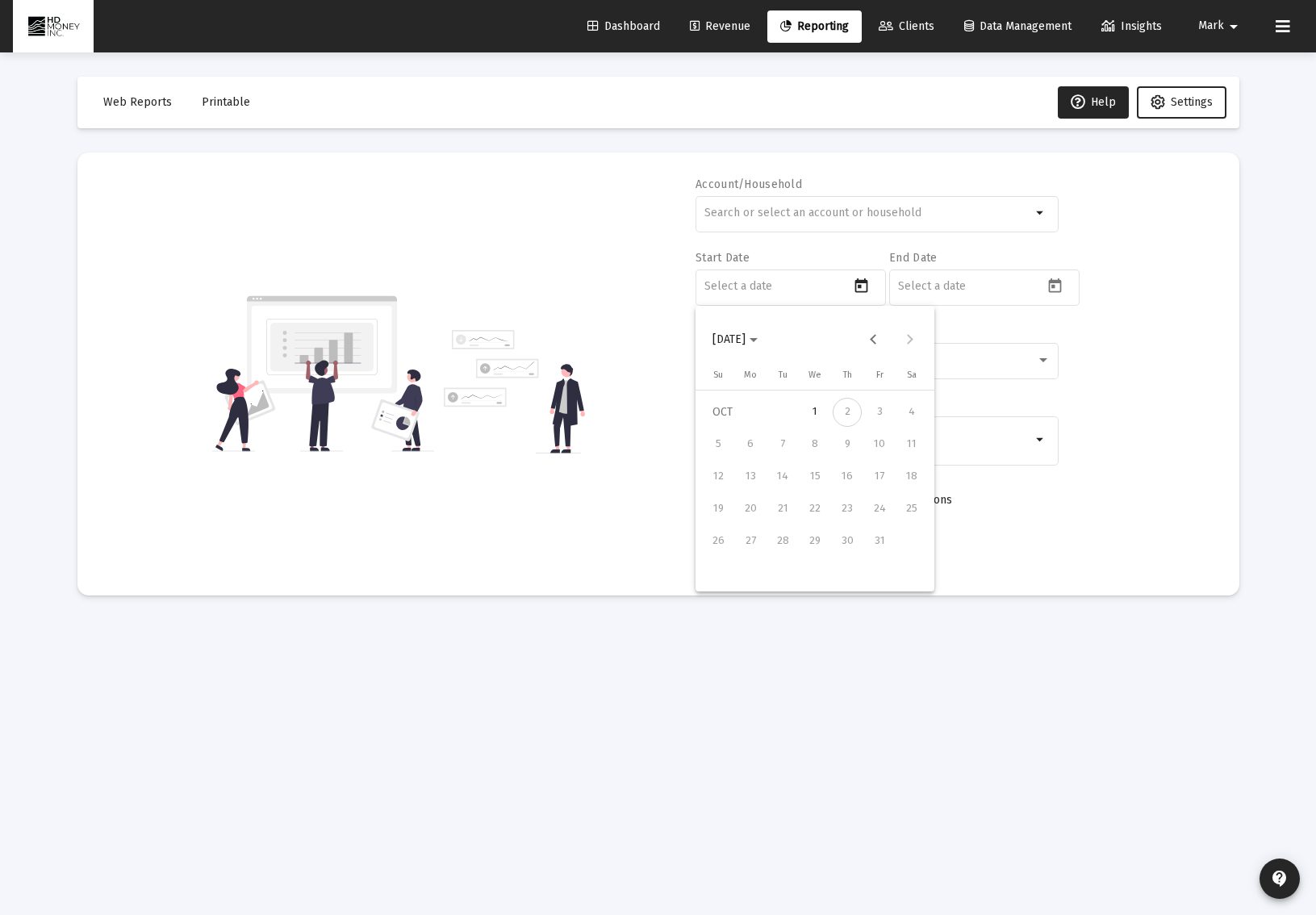
click at [579, 276] on div at bounding box center [658, 458] width 1316 height 915
click at [630, 27] on span "Dashboard" at bounding box center [624, 26] width 72 height 14
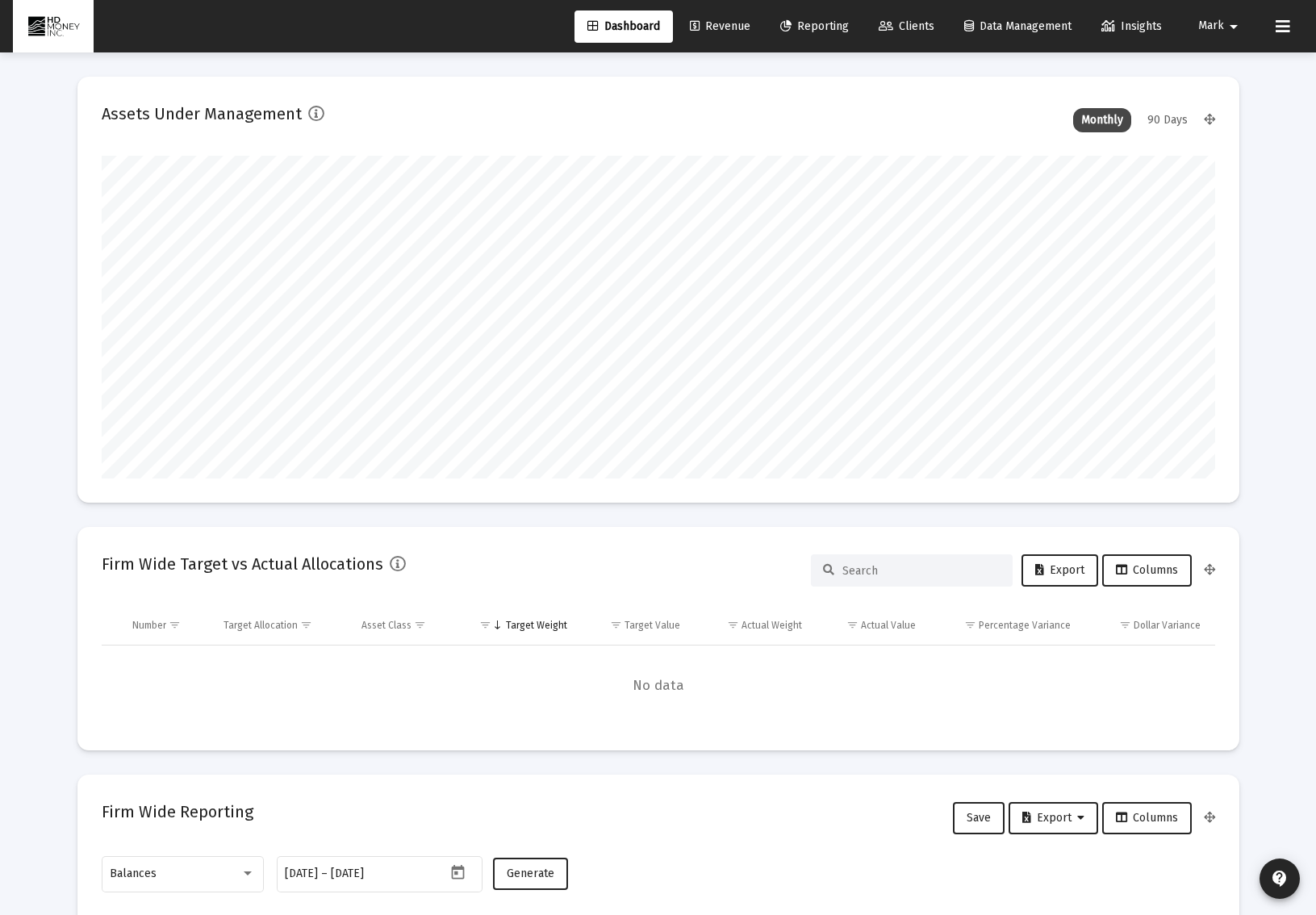
scroll to position [322, 600]
click at [815, 29] on span "Reporting" at bounding box center [814, 26] width 69 height 14
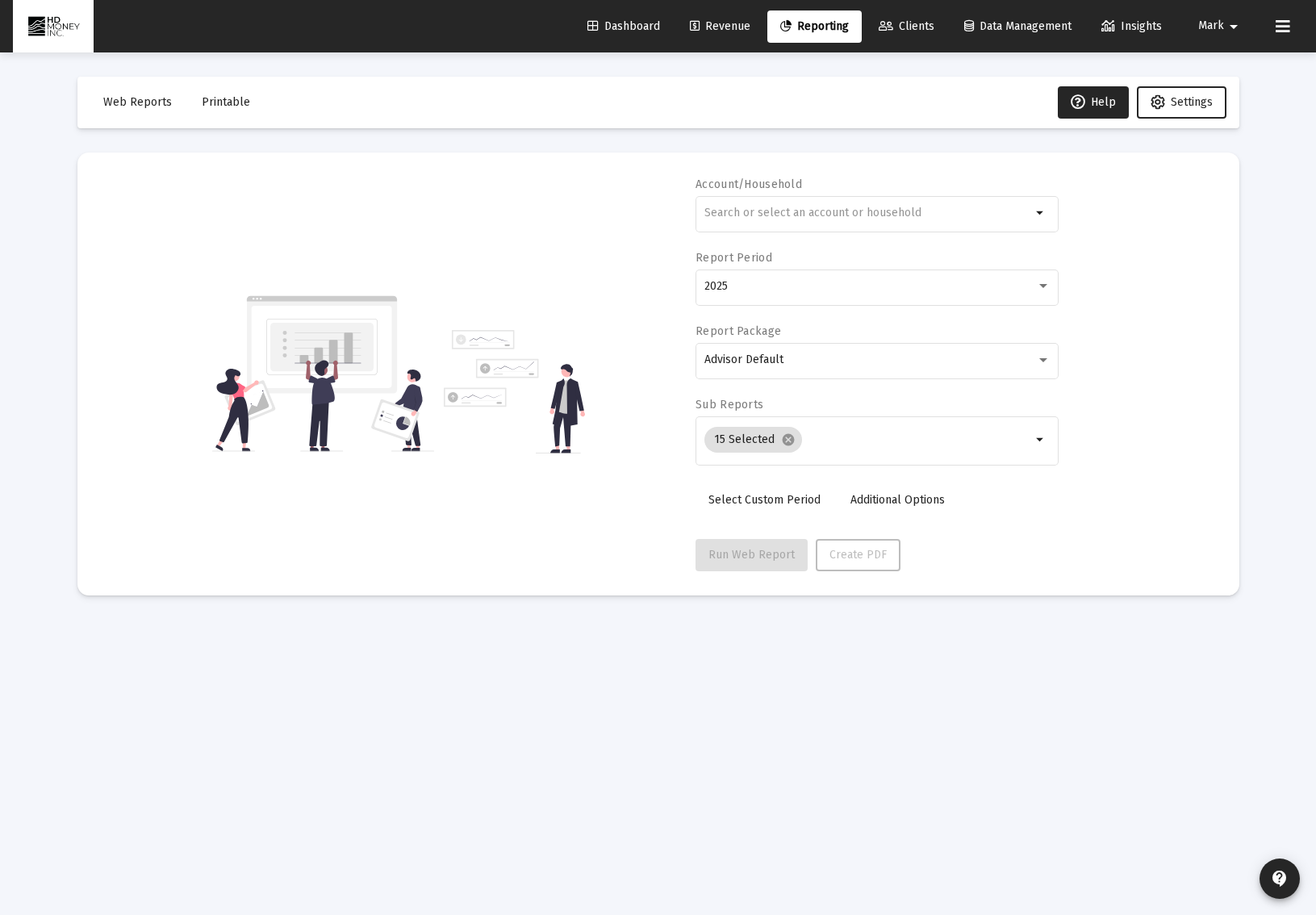
click at [220, 98] on span "Printable" at bounding box center [226, 102] width 48 height 14
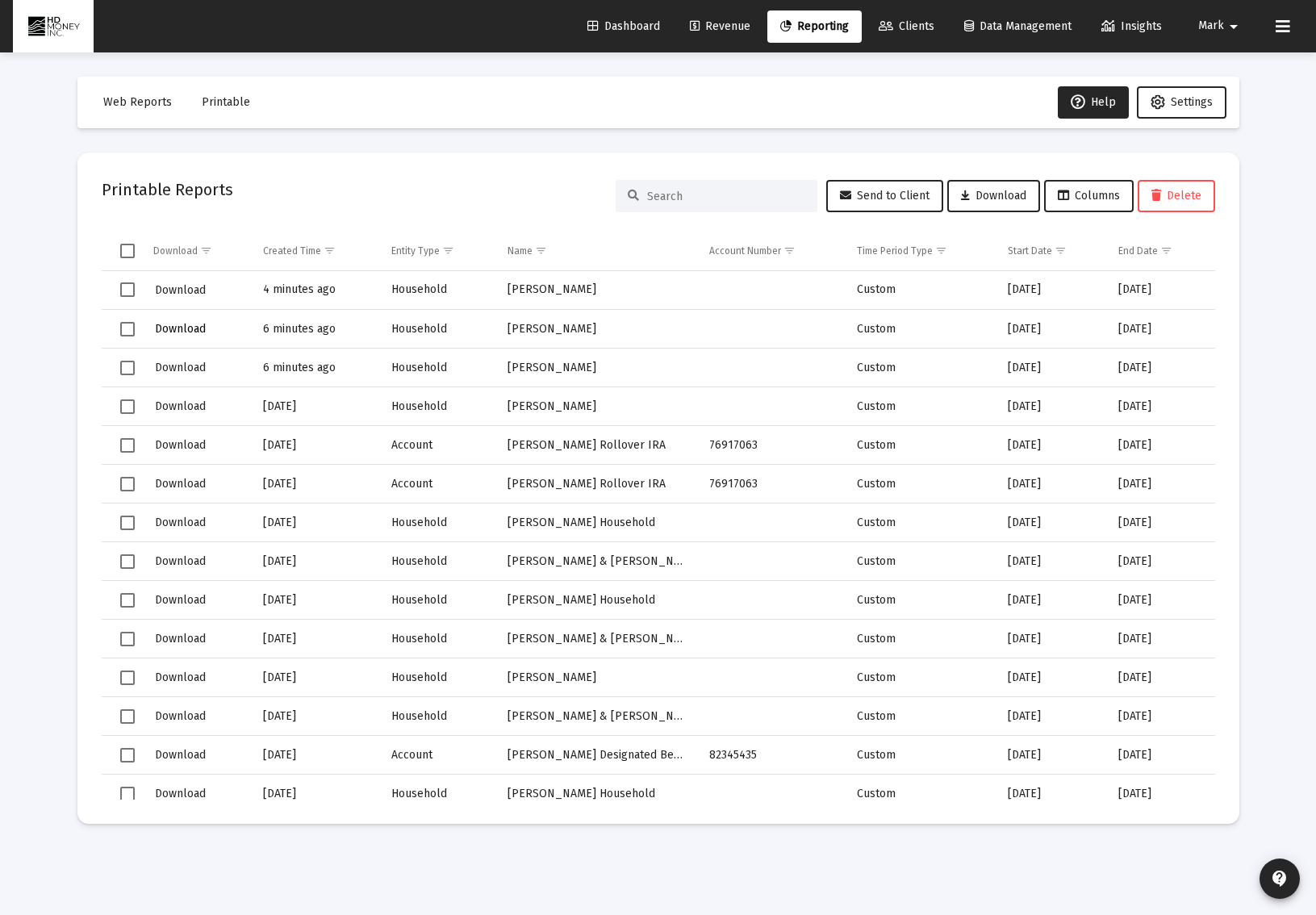
click at [188, 327] on span "Download" at bounding box center [180, 329] width 51 height 14
